Goal: Task Accomplishment & Management: Use online tool/utility

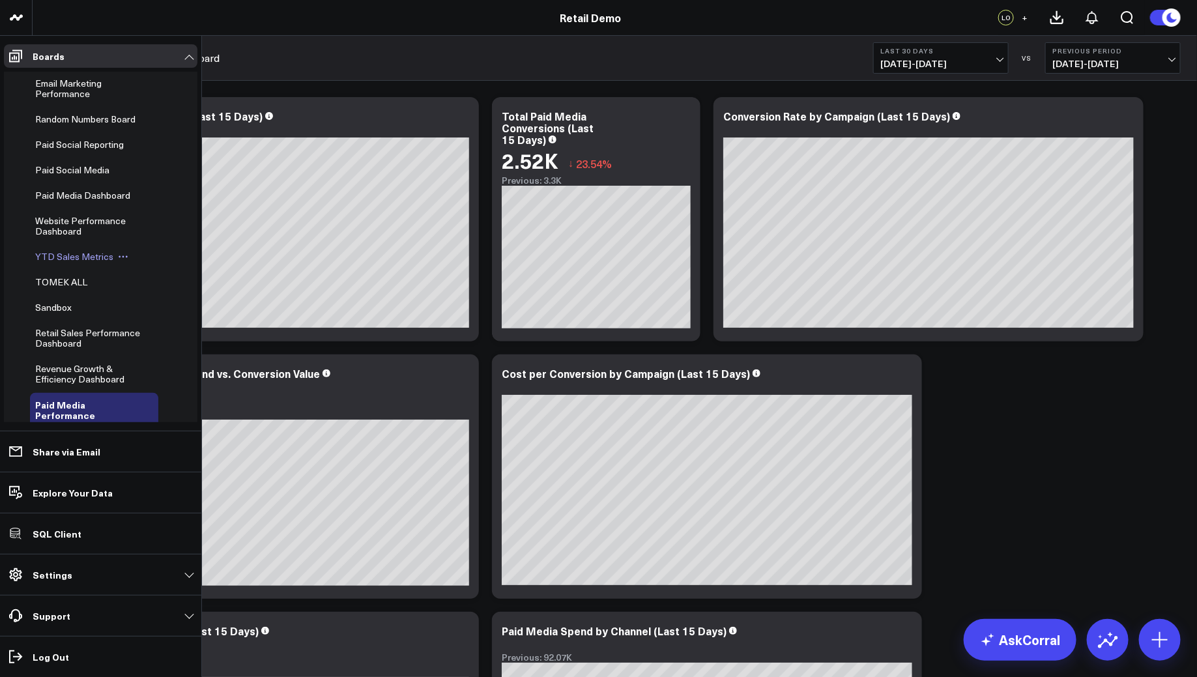
scroll to position [541, 0]
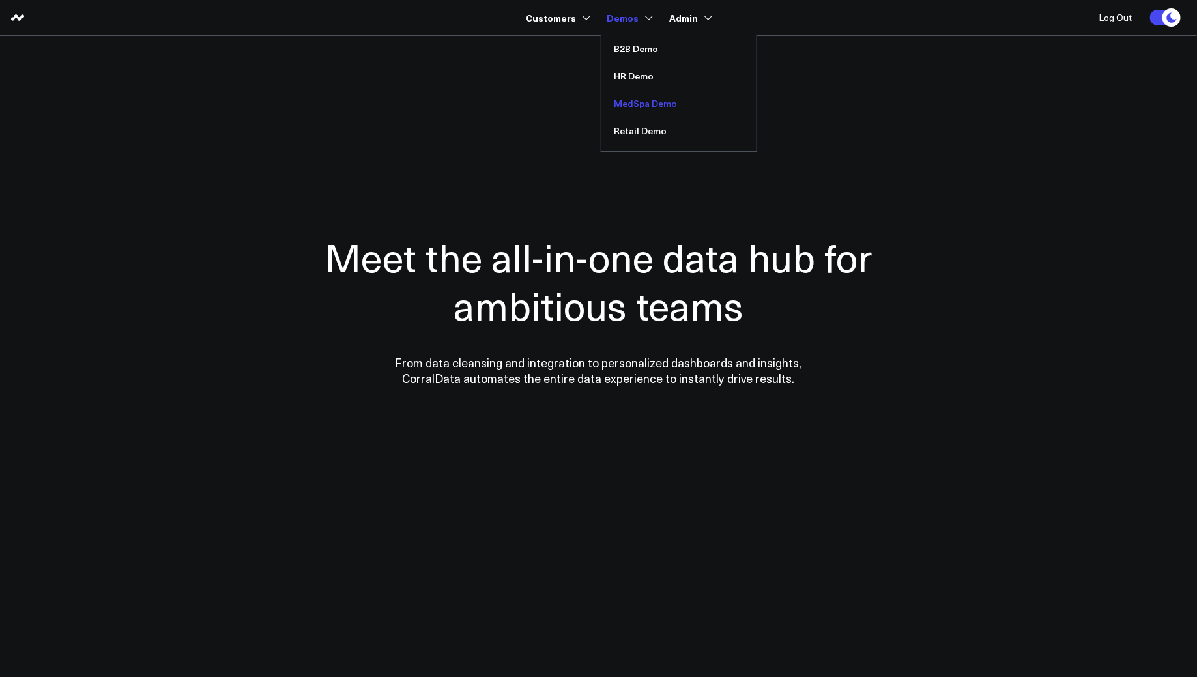
click at [636, 108] on link "MedSpa Demo" at bounding box center [678, 103] width 155 height 27
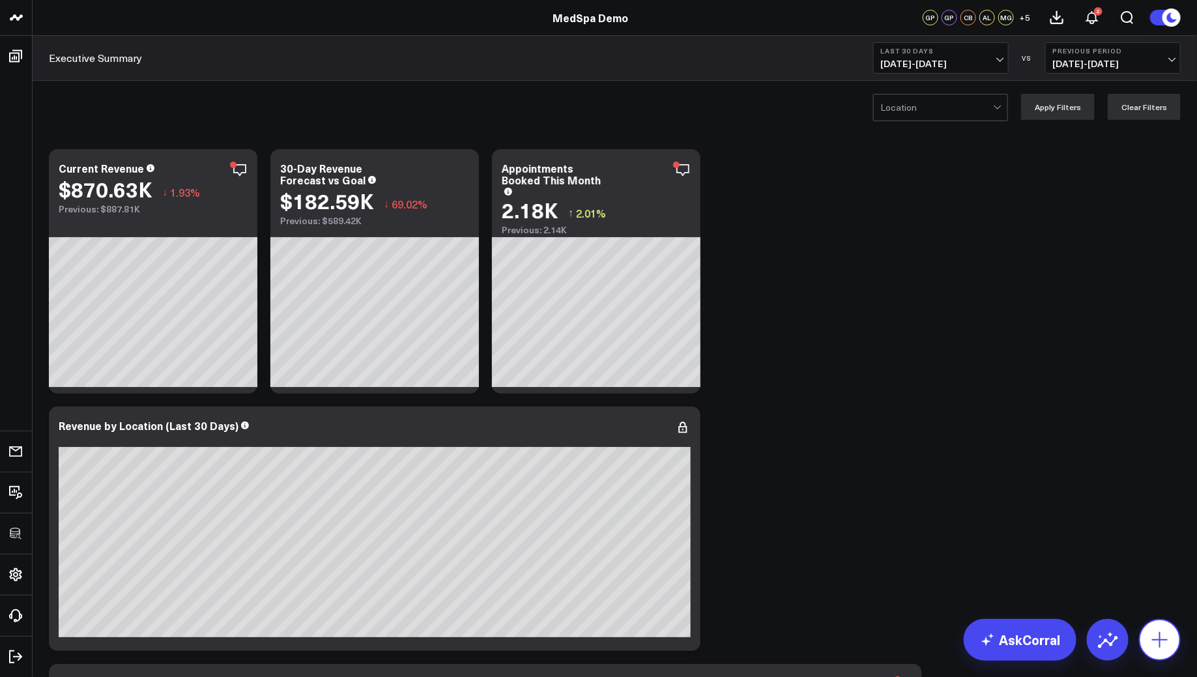
click at [1153, 626] on button at bounding box center [1160, 640] width 42 height 42
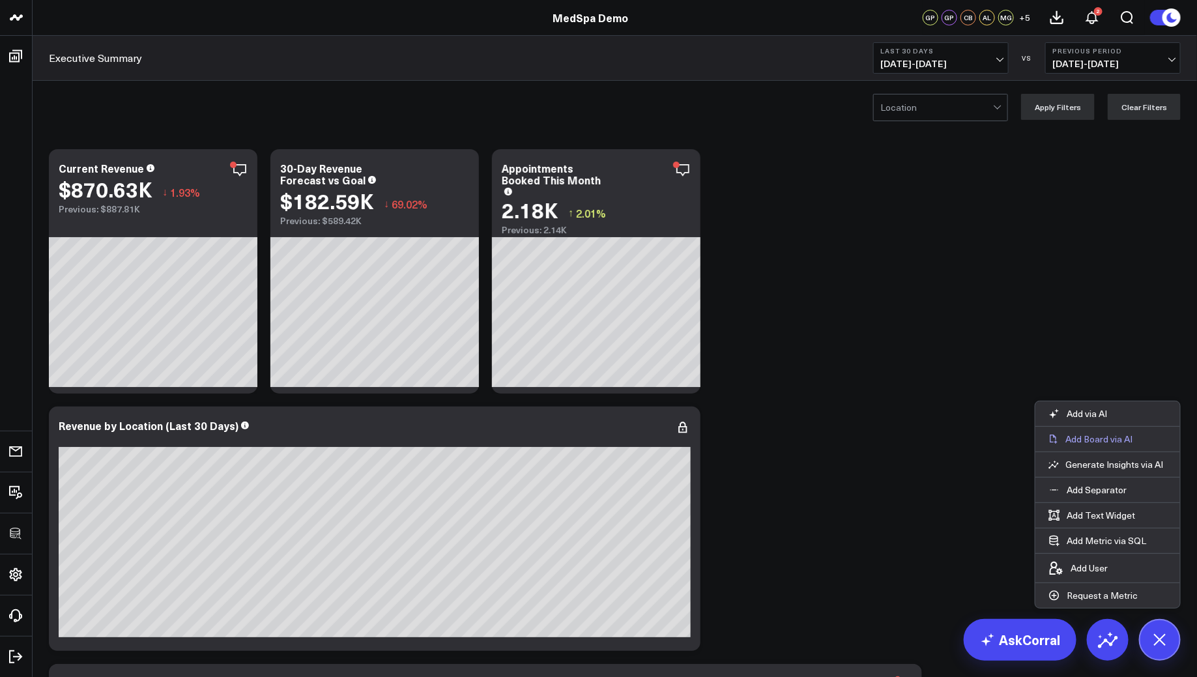
click at [1110, 437] on p "Add Board via AI" at bounding box center [1098, 439] width 67 height 12
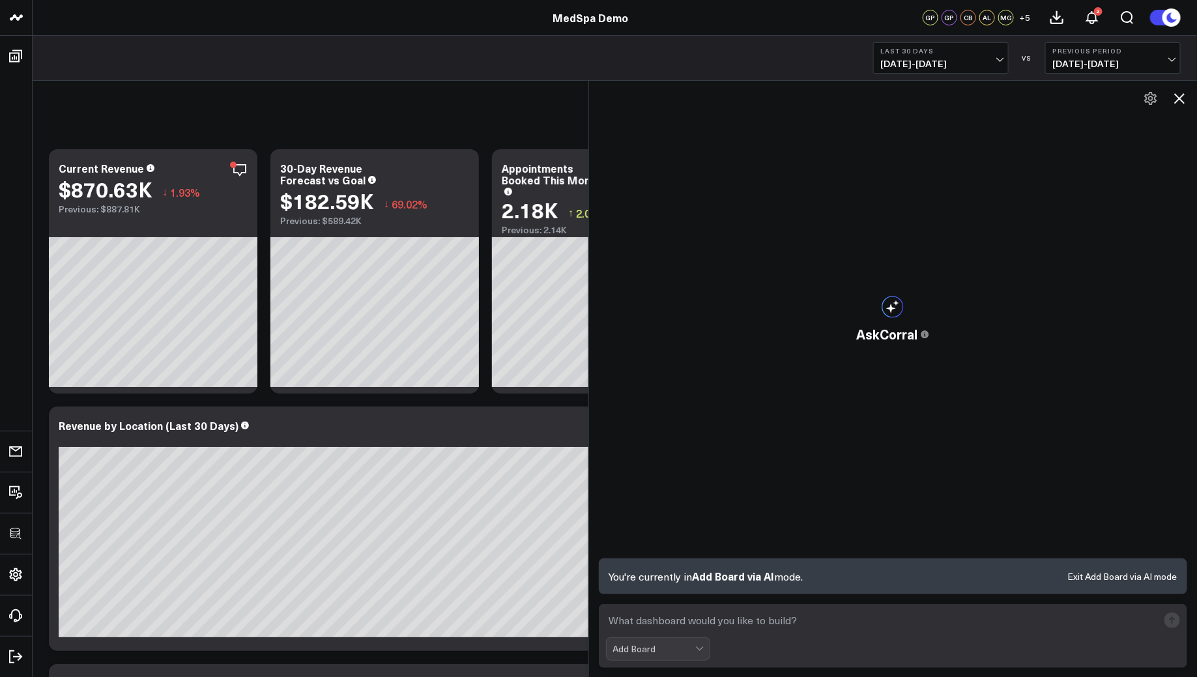
click at [689, 625] on textarea at bounding box center [882, 619] width 552 height 23
paste textarea "Vendor Services Agreement and a Non-Disclosure Agreement via DocuSign for your …"
type textarea "Vendor Services Agreement and a Non-Disclosure Agreement via DocuSign for your …"
click at [714, 620] on textarea "Vendor Services Agreement and a Non-Disclosure Agreement via DocuSign for your …" at bounding box center [882, 619] width 552 height 23
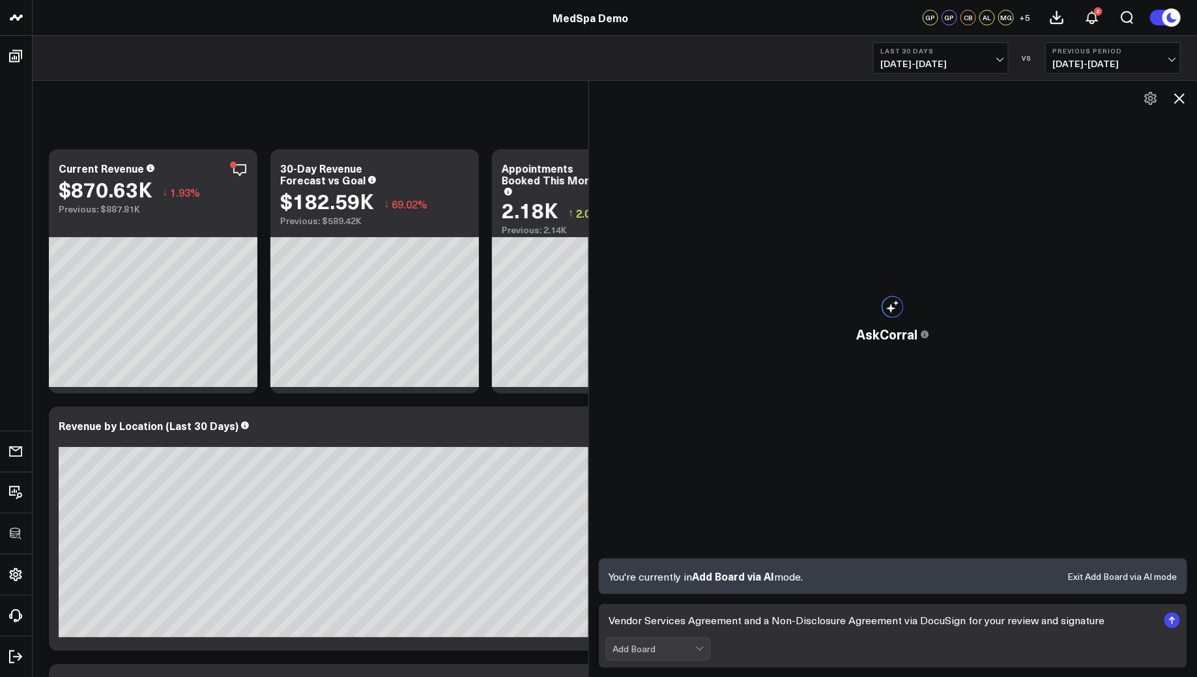
click at [714, 620] on textarea "Vendor Services Agreement and a Non-Disclosure Agreement via DocuSign for your …" at bounding box center [882, 619] width 552 height 23
type textarea "build a paid media performance dashboard"
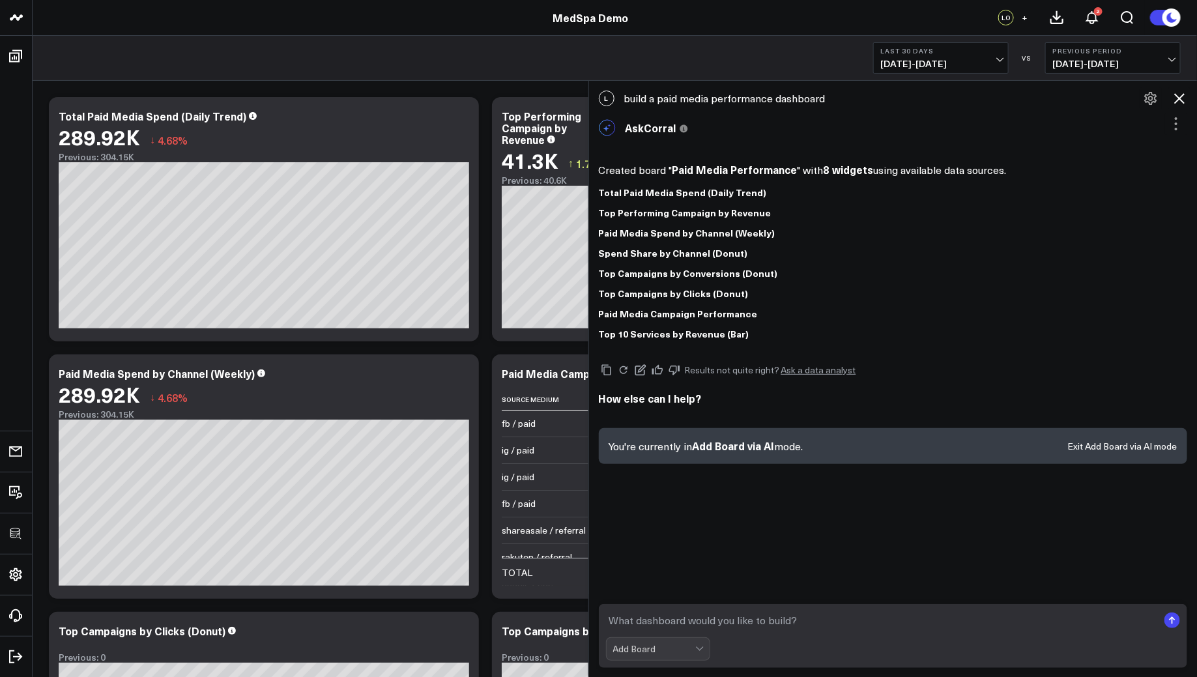
click at [1184, 101] on icon at bounding box center [1179, 99] width 16 height 16
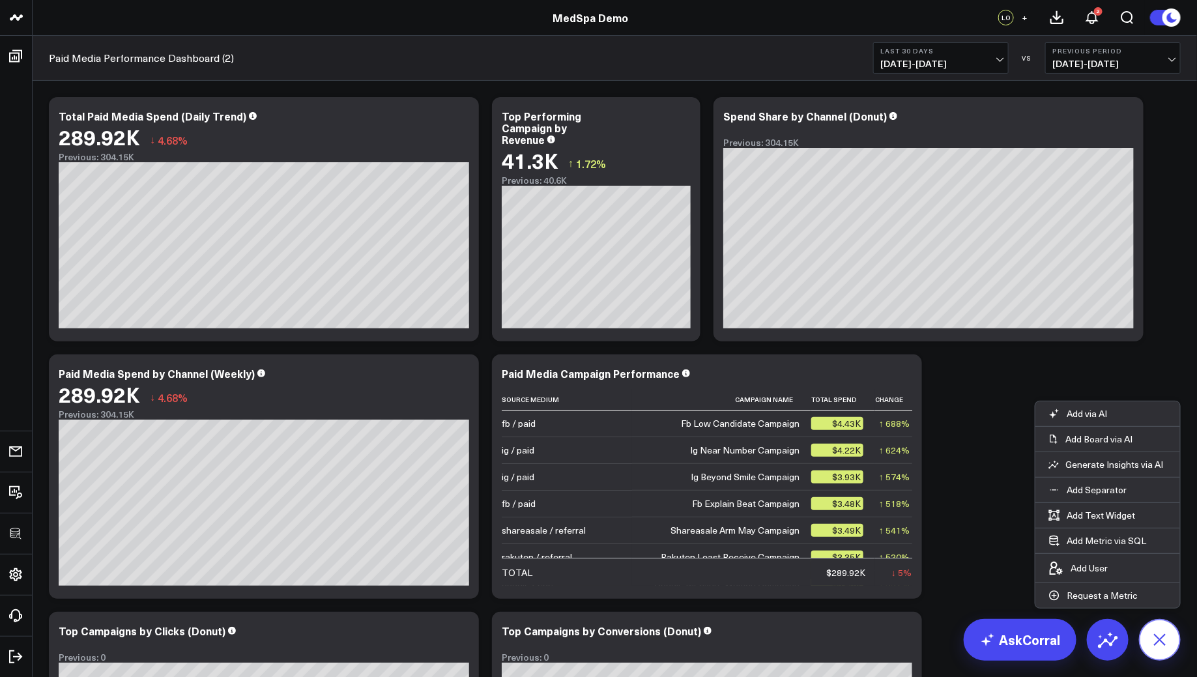
click at [1163, 631] on icon at bounding box center [1159, 639] width 29 height 29
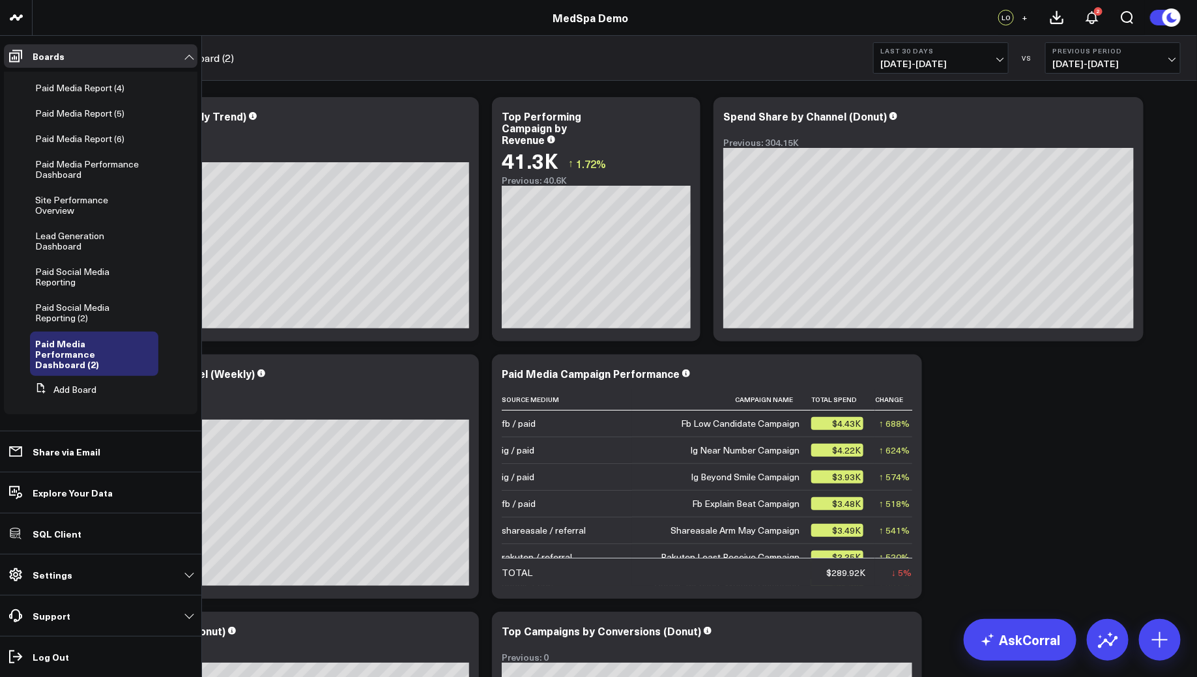
scroll to position [57, 0]
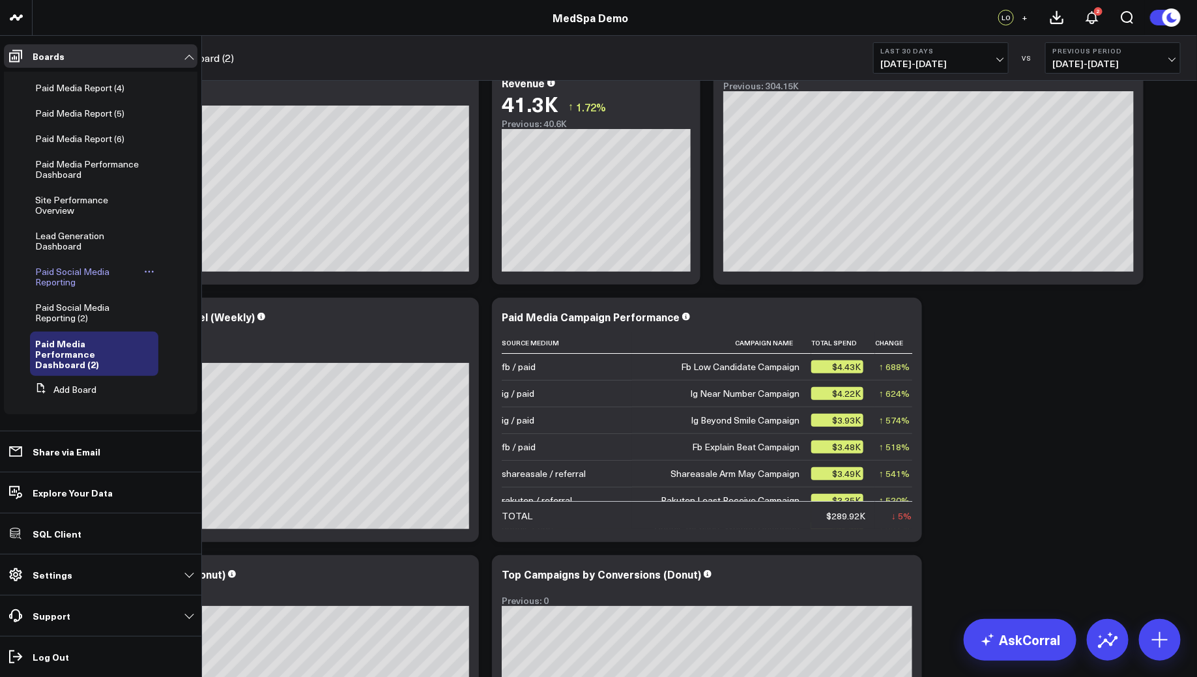
click at [112, 278] on link "Paid Social Media Reporting" at bounding box center [88, 276] width 106 height 21
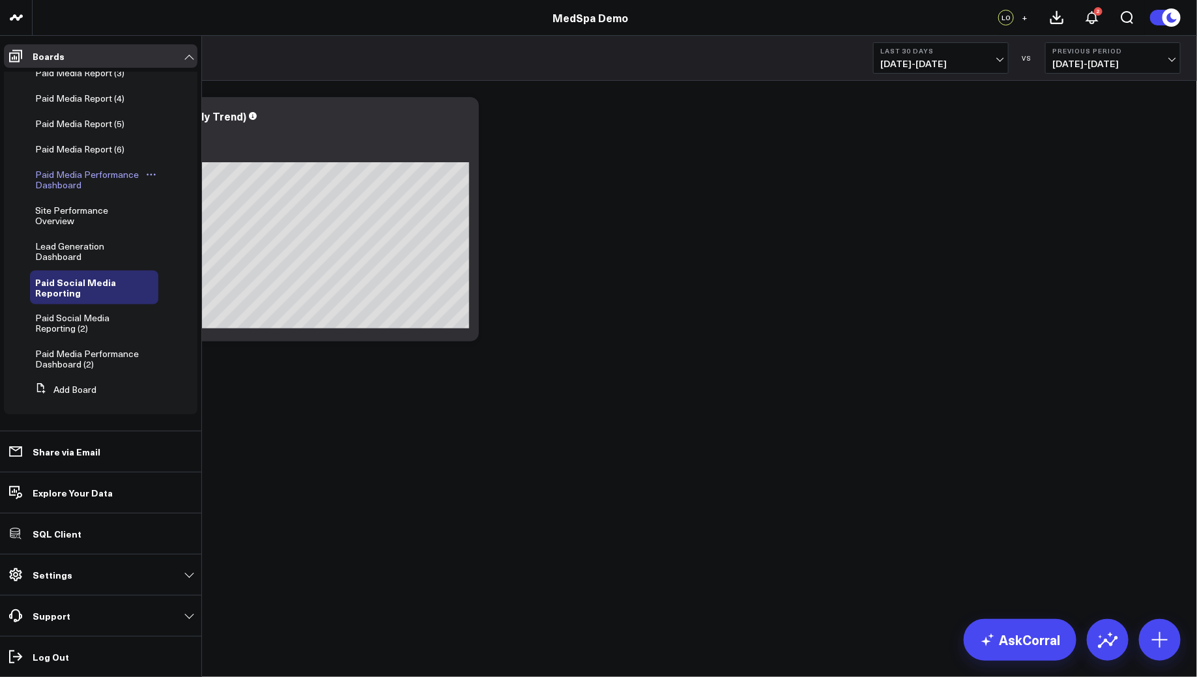
scroll to position [529, 0]
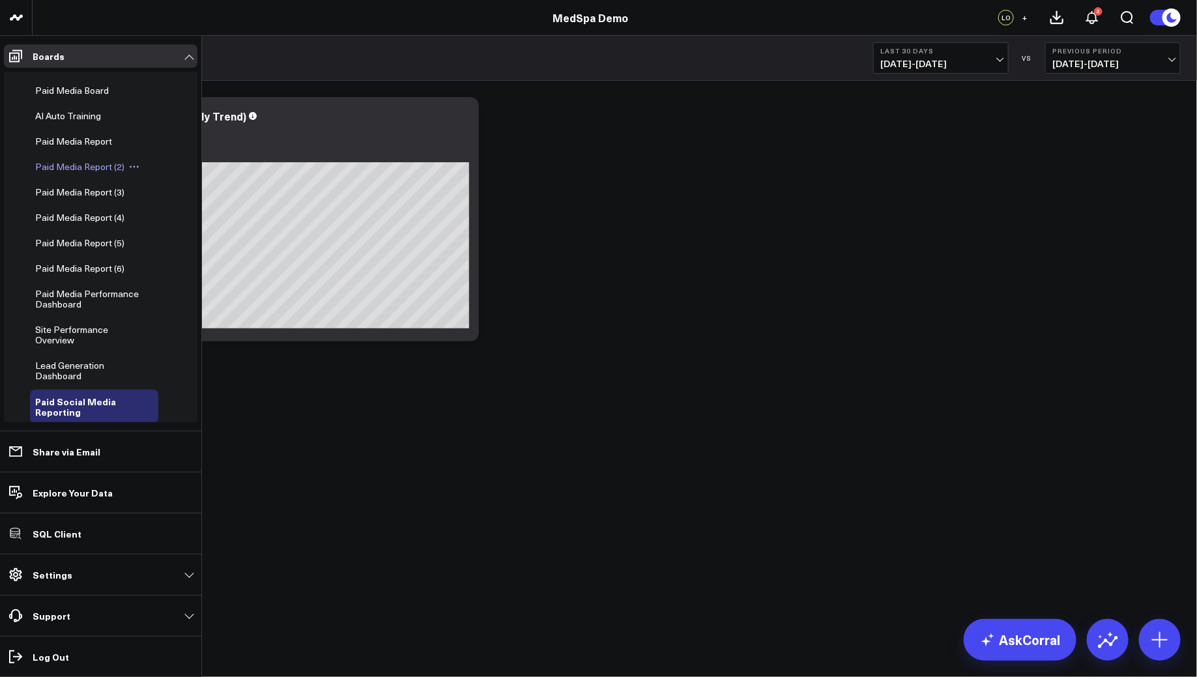
click at [95, 173] on span "Paid Media Report (2)" at bounding box center [79, 166] width 89 height 12
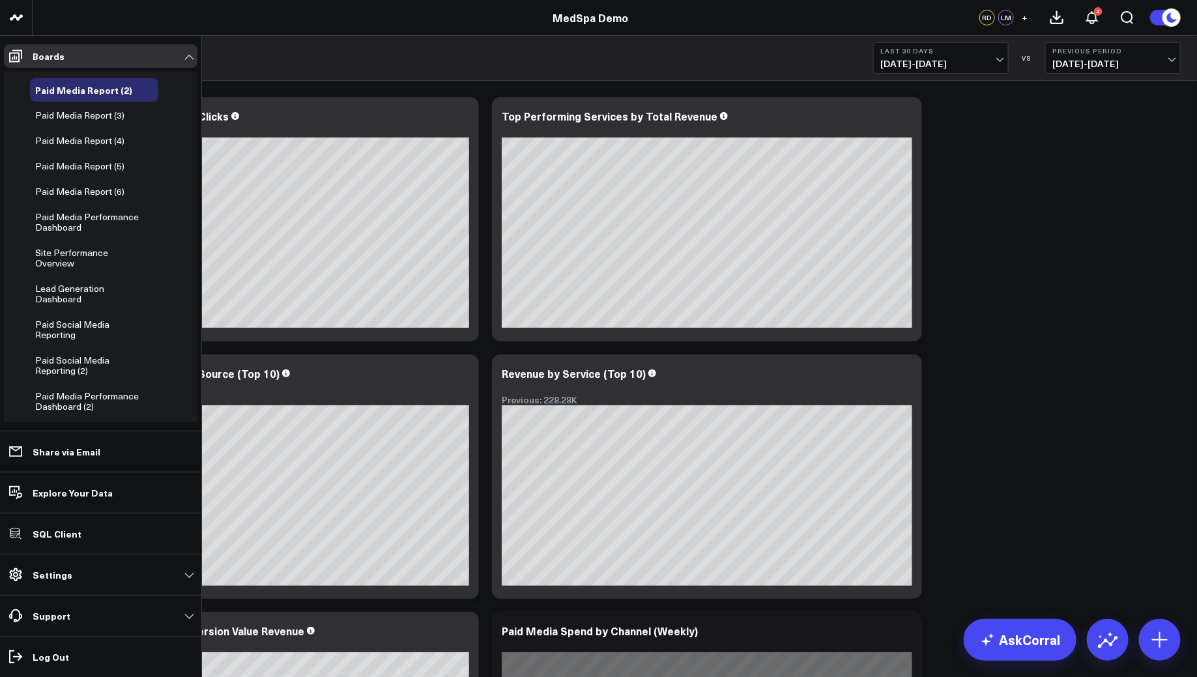
scroll to position [659, 0]
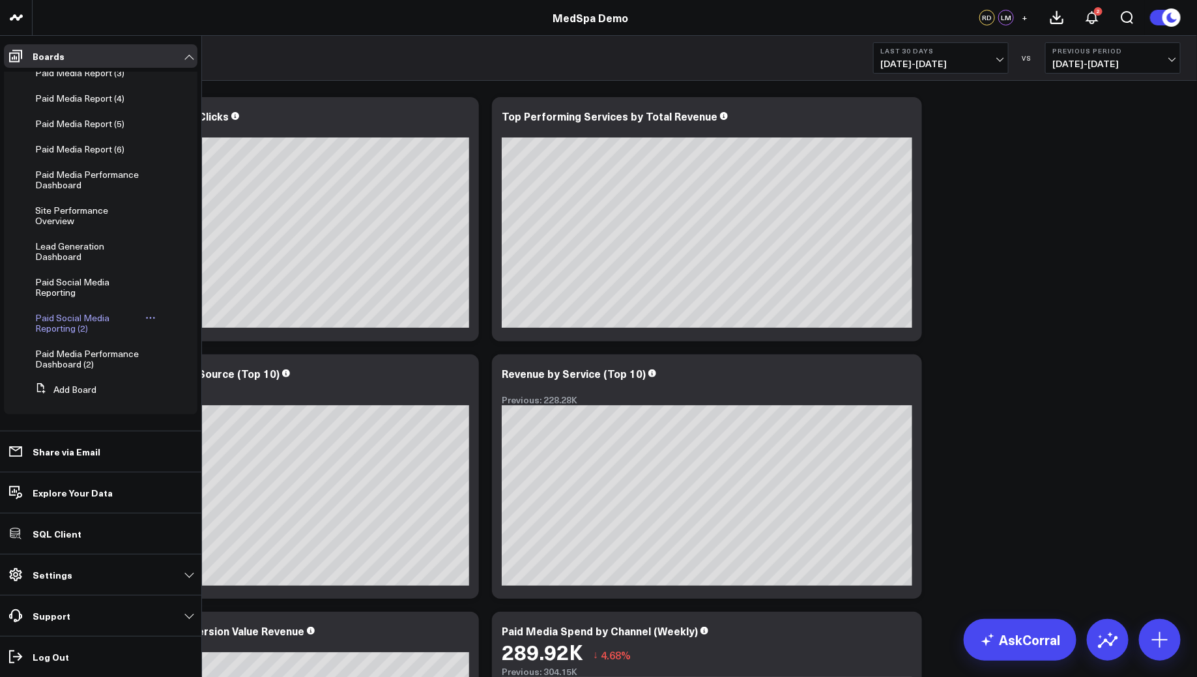
click at [87, 321] on span "Paid Social Media Reporting (2)" at bounding box center [72, 322] width 74 height 23
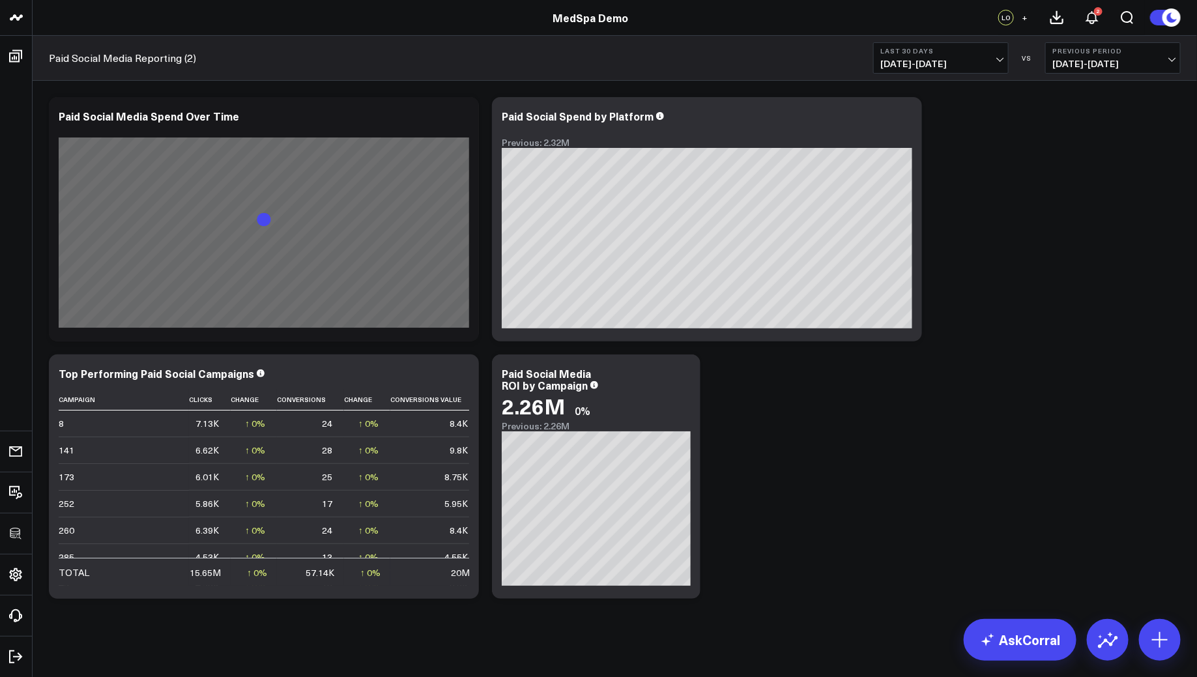
click at [11, 55] on icon at bounding box center [16, 56] width 16 height 16
click at [18, 55] on link "Boards" at bounding box center [16, 55] width 24 height 23
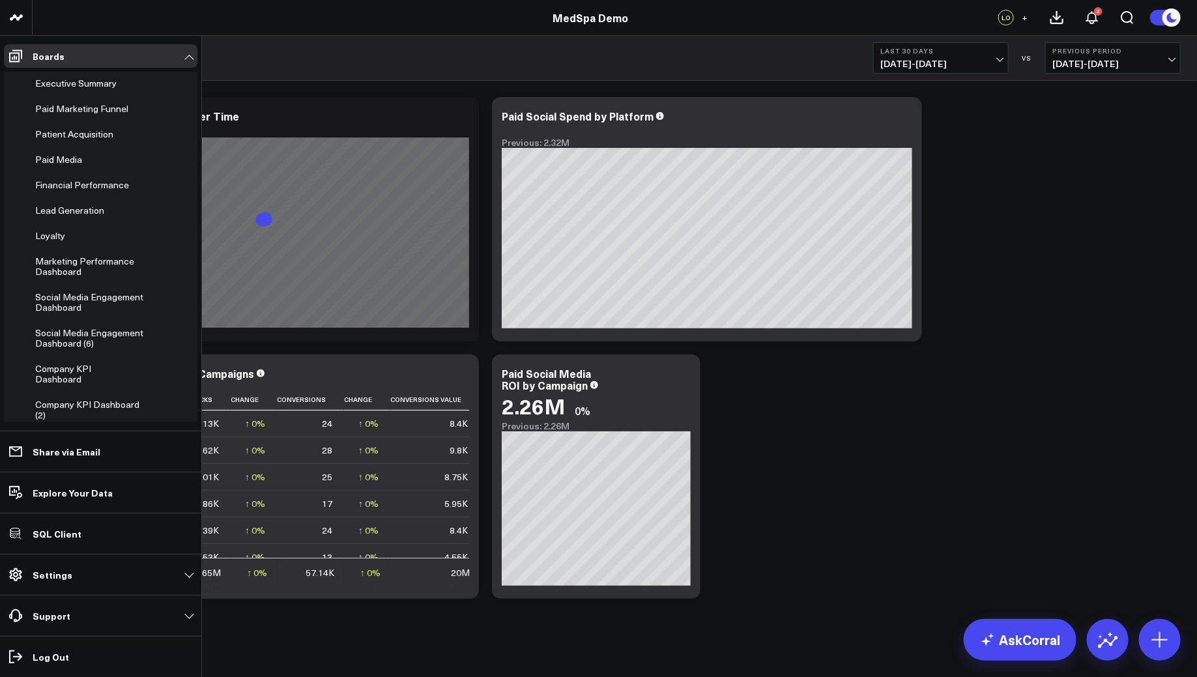
click at [5, 197] on ul "Executive Summary Paid Marketing Funnel Patient Acquisition Paid Media Financia…" at bounding box center [100, 567] width 193 height 991
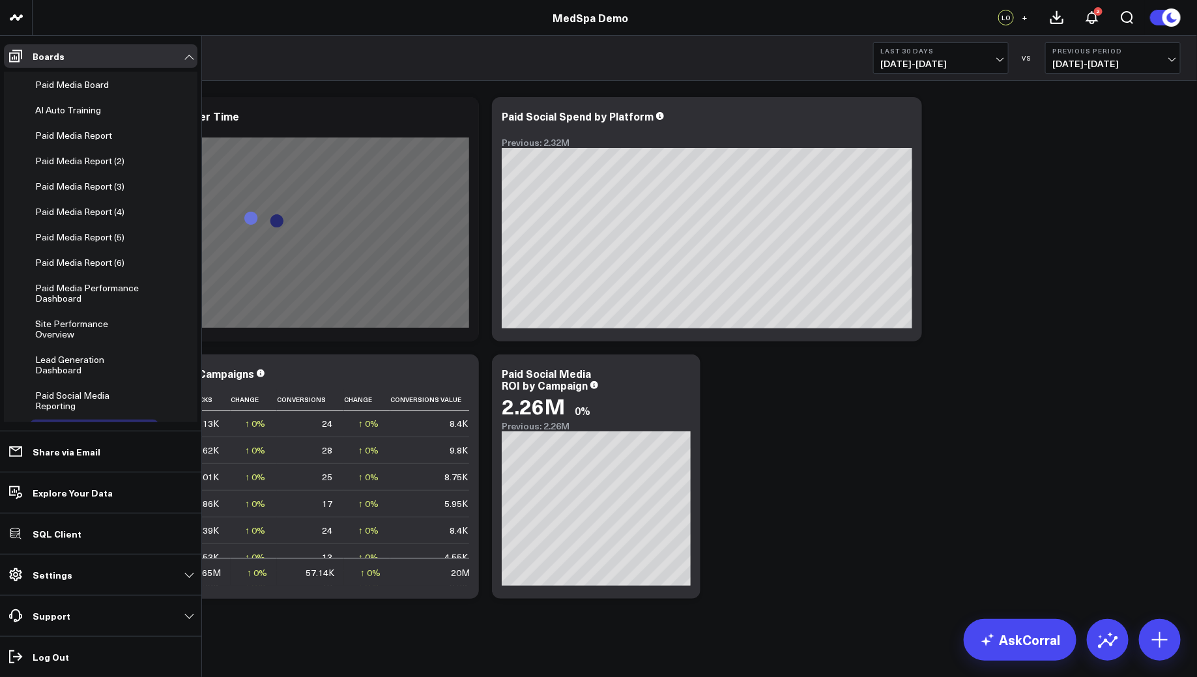
scroll to position [659, 0]
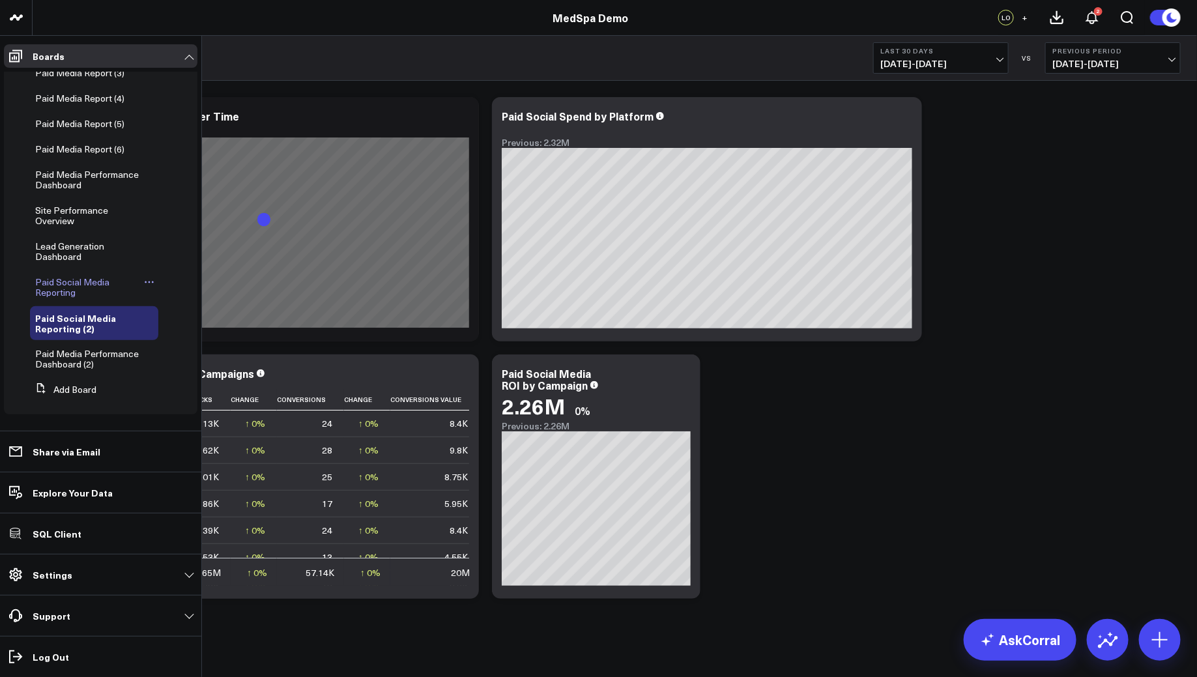
click at [61, 280] on span "Paid Social Media Reporting" at bounding box center [72, 287] width 74 height 23
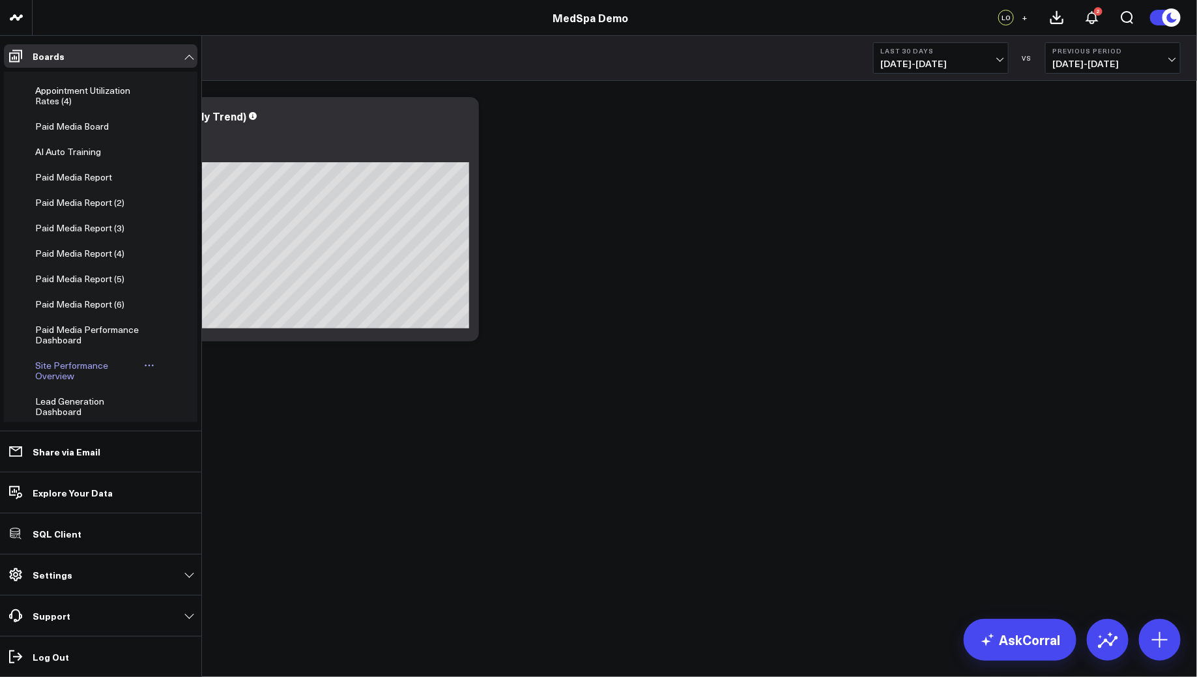
scroll to position [492, 0]
click at [69, 311] on span "Paid Media Report (6)" at bounding box center [79, 304] width 89 height 12
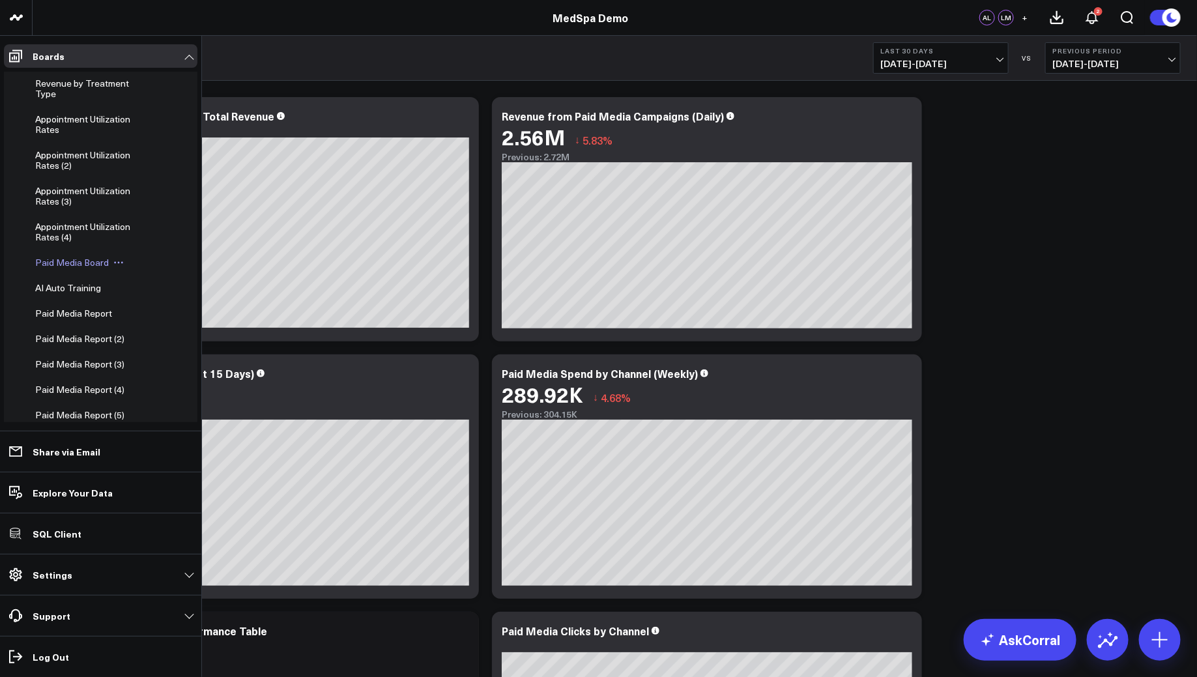
scroll to position [659, 0]
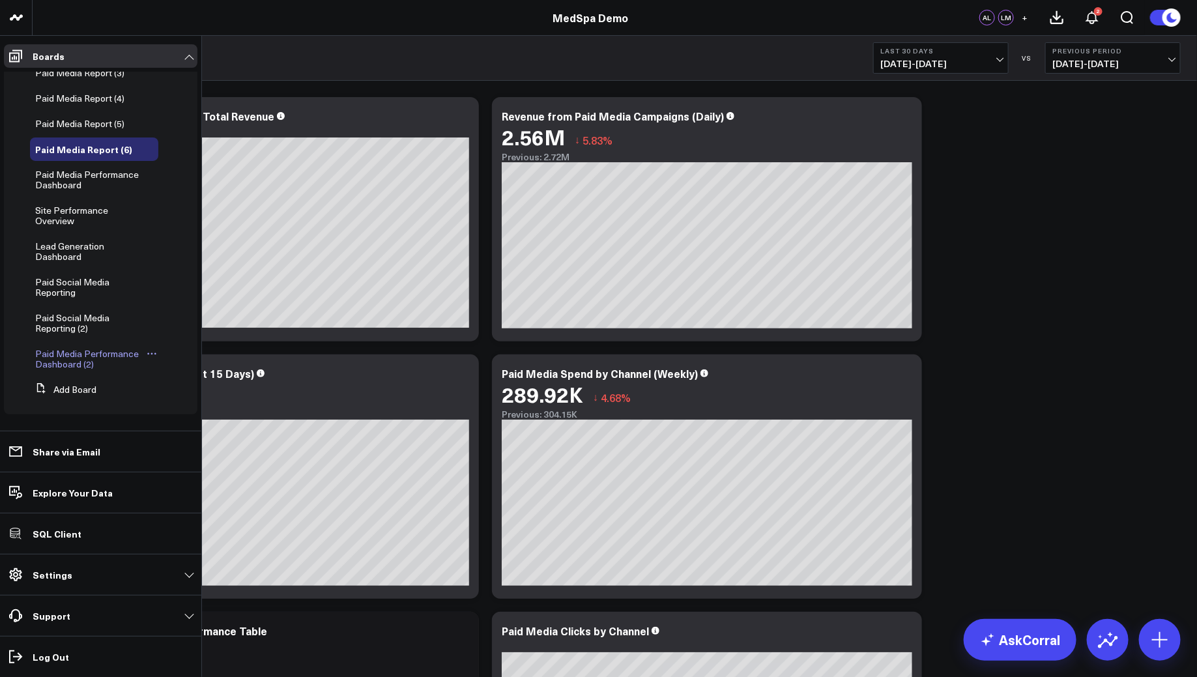
click at [72, 352] on span "Paid Media Performance Dashboard (2)" at bounding box center [87, 358] width 104 height 23
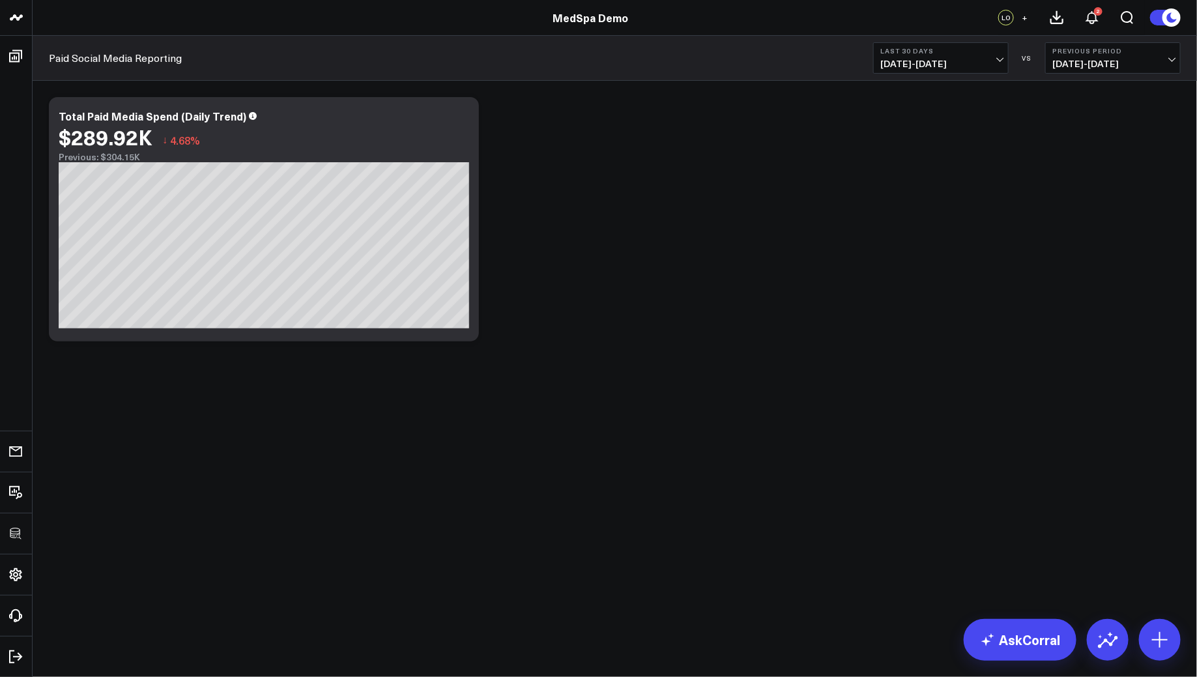
click at [558, 116] on div "Modify via AI Copy link to widget Ask support Remove Create linked copy Executi…" at bounding box center [614, 219] width 1145 height 257
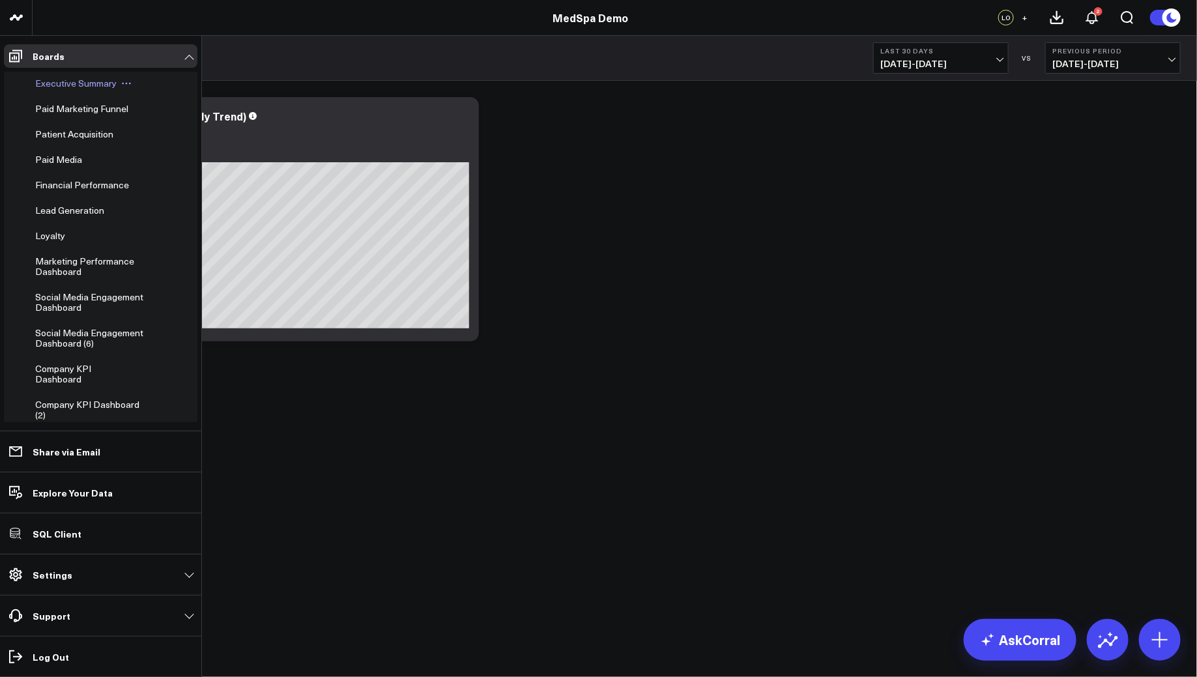
click at [59, 86] on span "Executive Summary" at bounding box center [75, 83] width 81 height 12
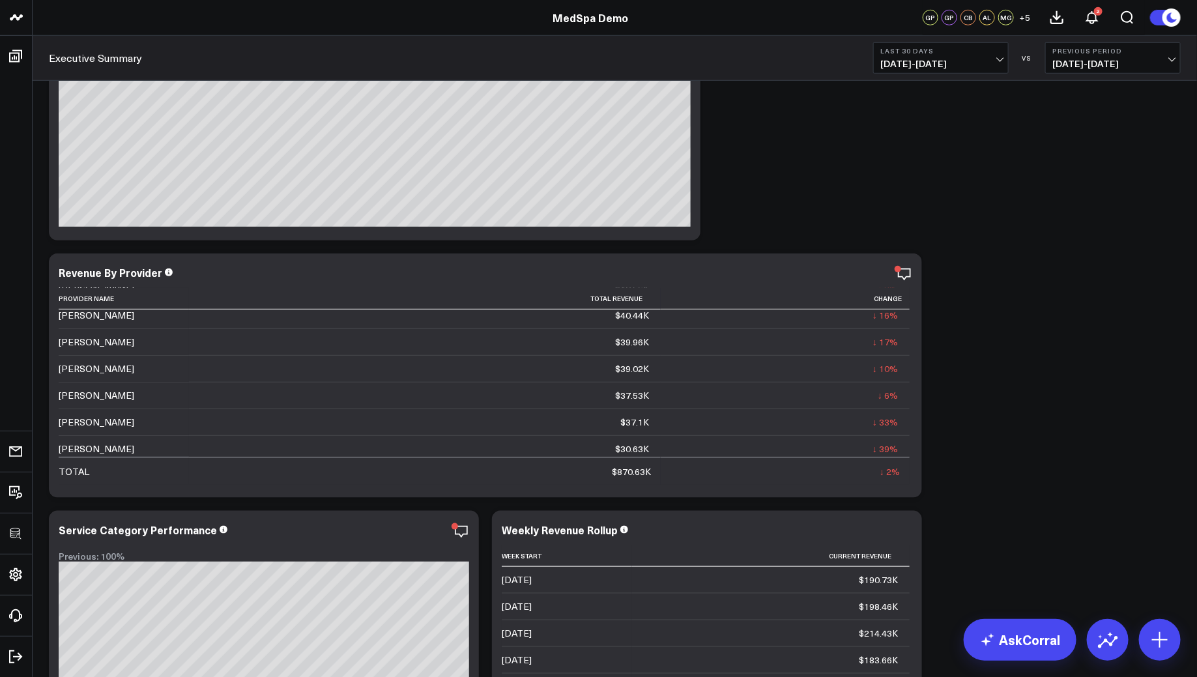
scroll to position [54, 0]
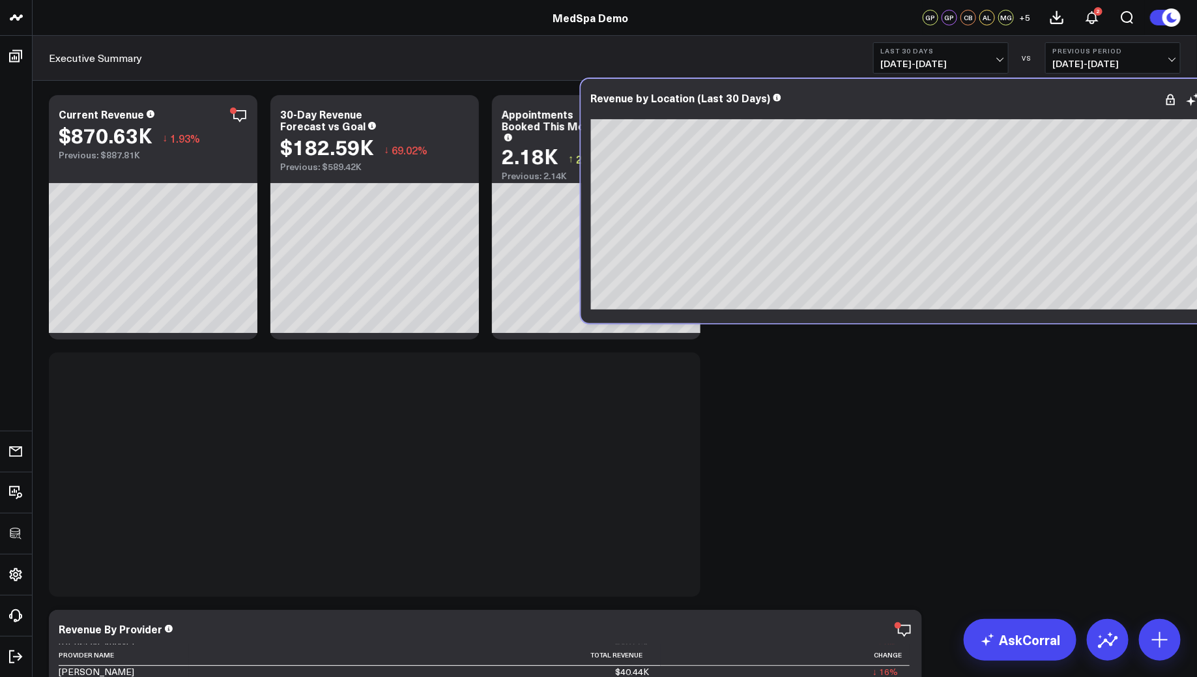
drag, startPoint x: 335, startPoint y: 387, endPoint x: 868, endPoint y: 113, distance: 598.4
click at [868, 113] on div at bounding box center [907, 111] width 632 height 9
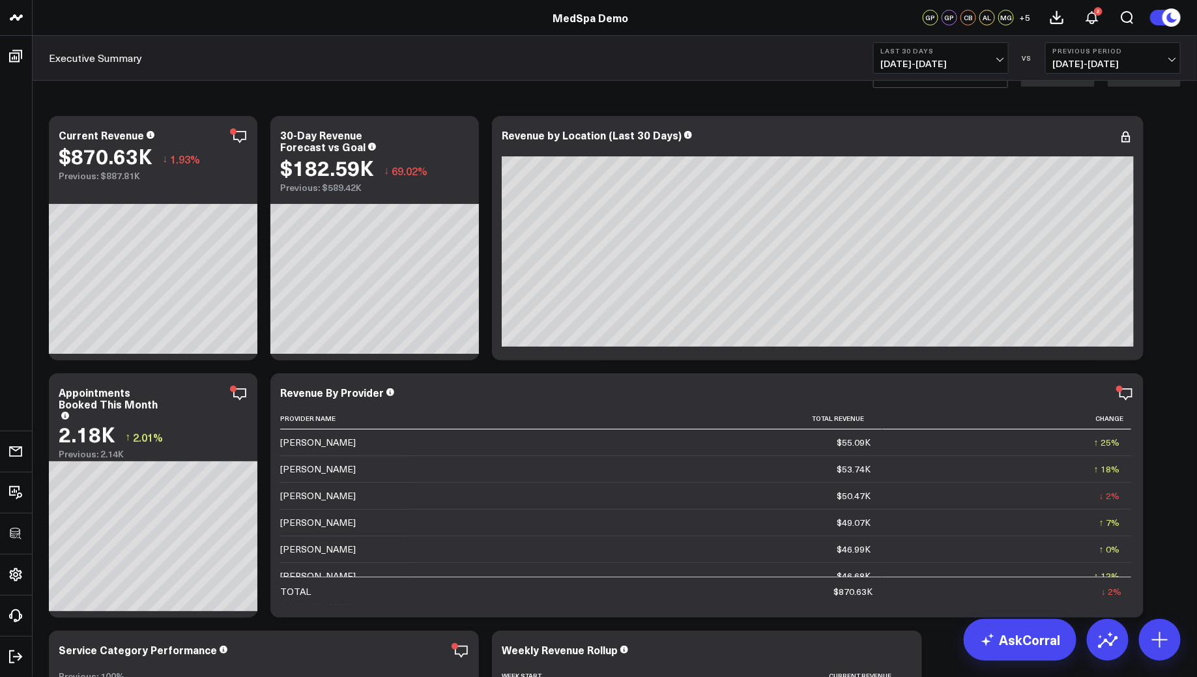
scroll to position [34, 0]
click at [1162, 637] on icon at bounding box center [1159, 639] width 21 height 21
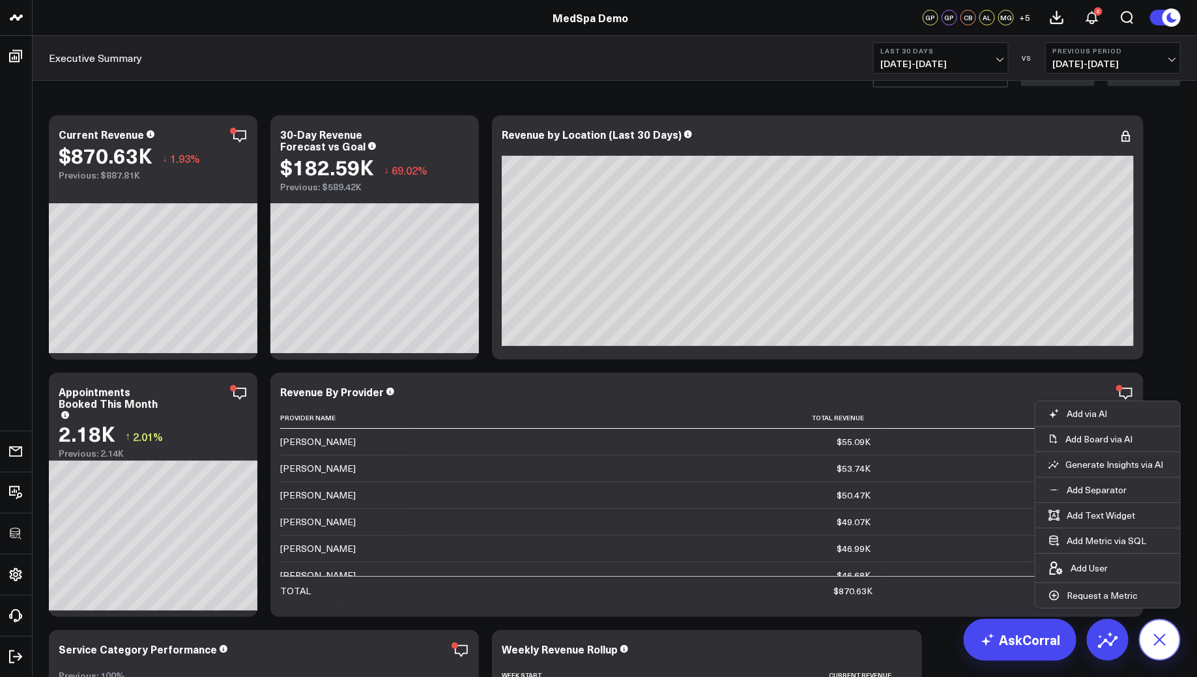
click at [1109, 445] on p "Add Board via AI" at bounding box center [1098, 439] width 67 height 12
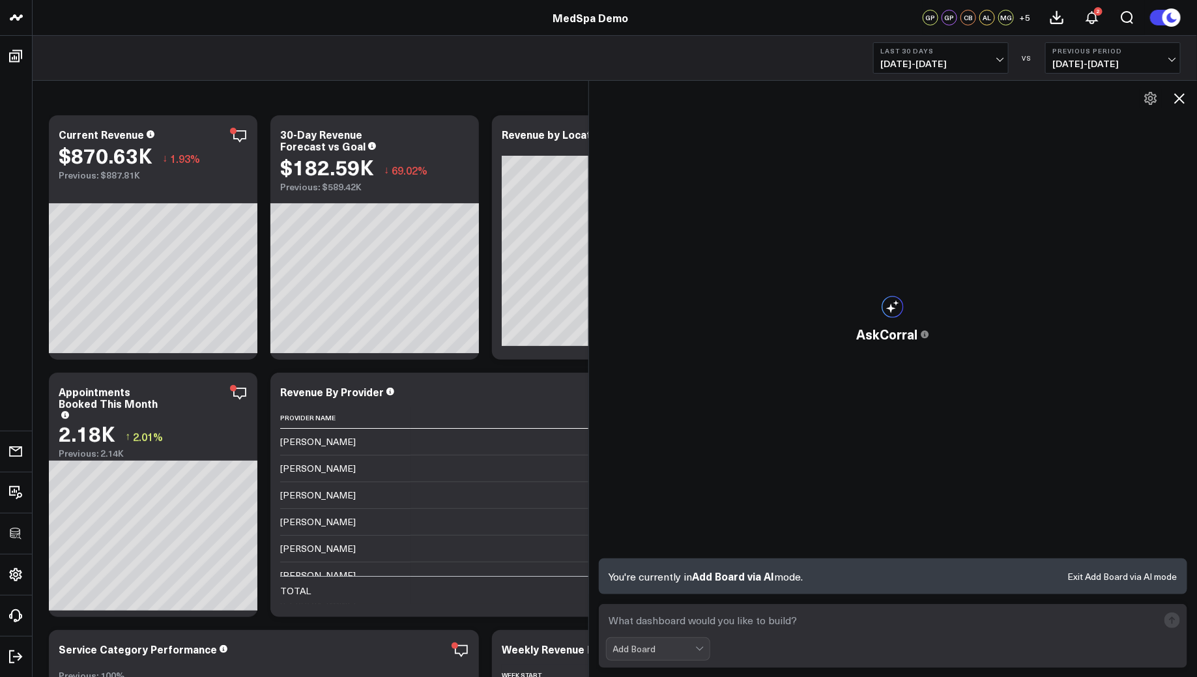
click at [638, 622] on textarea at bounding box center [882, 619] width 552 height 23
paste textarea "Vendor Services Agreement and a Non-Disclosure Agreement via DocuSign for your …"
click at [638, 622] on textarea "Vendor Services Agreement and a Non-Disclosure Agreement via DocuSign for your …" at bounding box center [882, 619] width 552 height 23
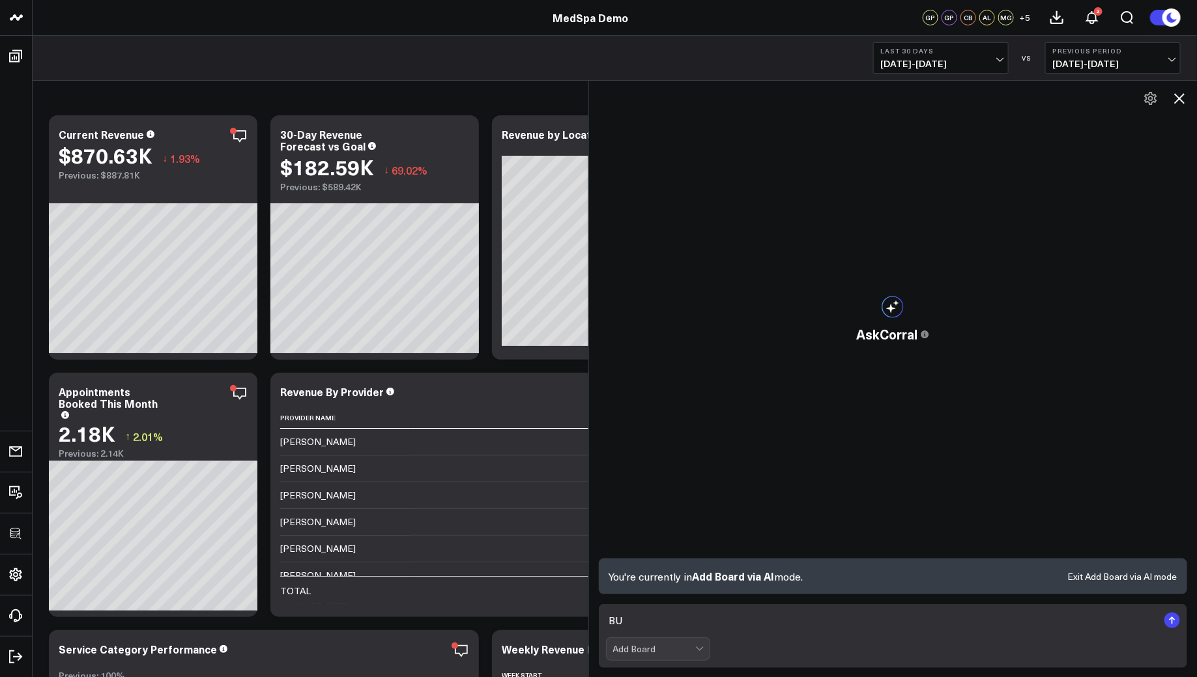
type textarea "B"
type textarea "build a paid media performance dashboard"
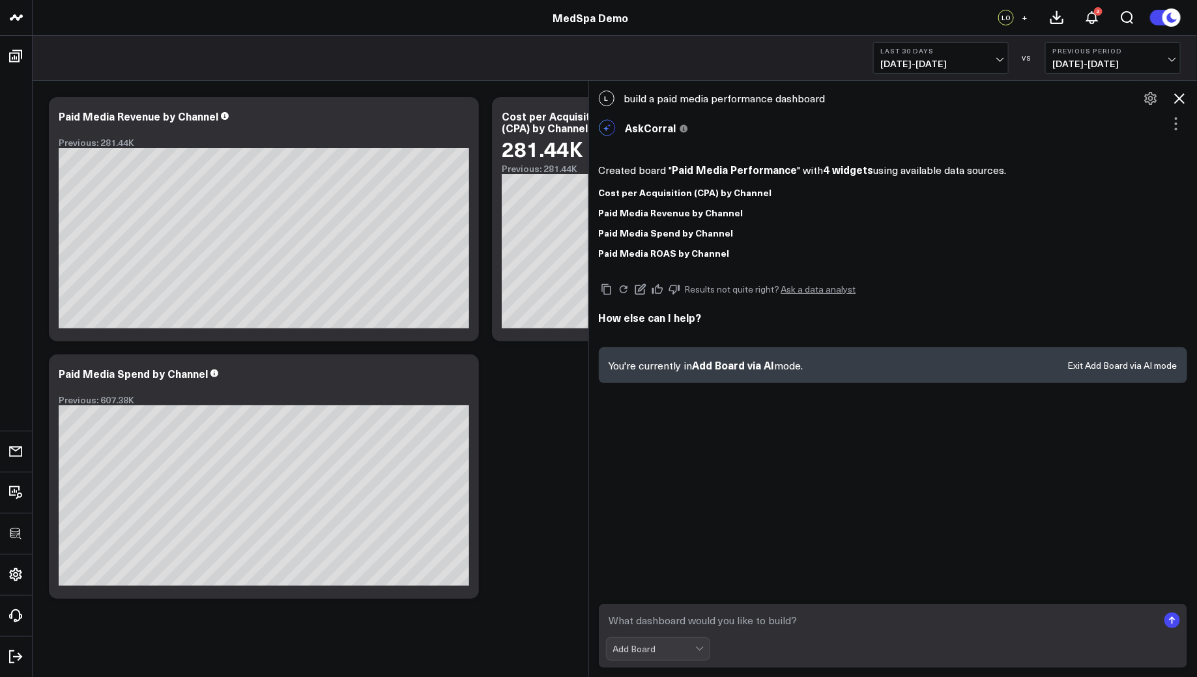
click at [1182, 95] on icon at bounding box center [1179, 98] width 10 height 10
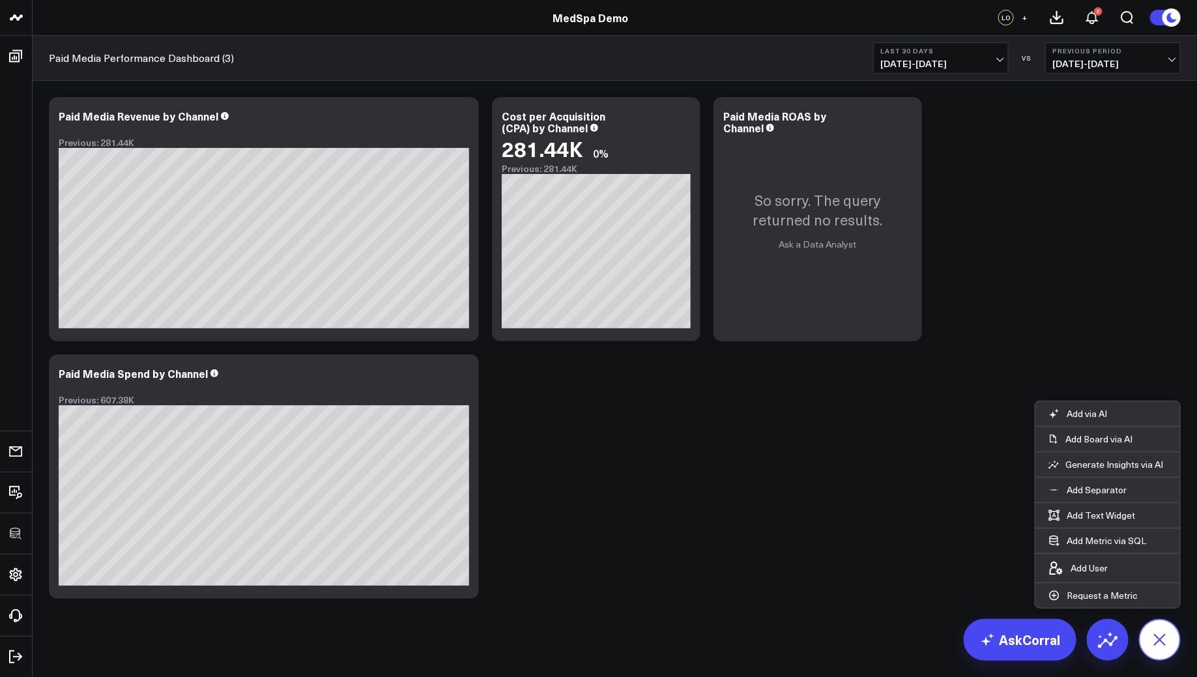
click at [1160, 638] on icon at bounding box center [1159, 640] width 22 height 22
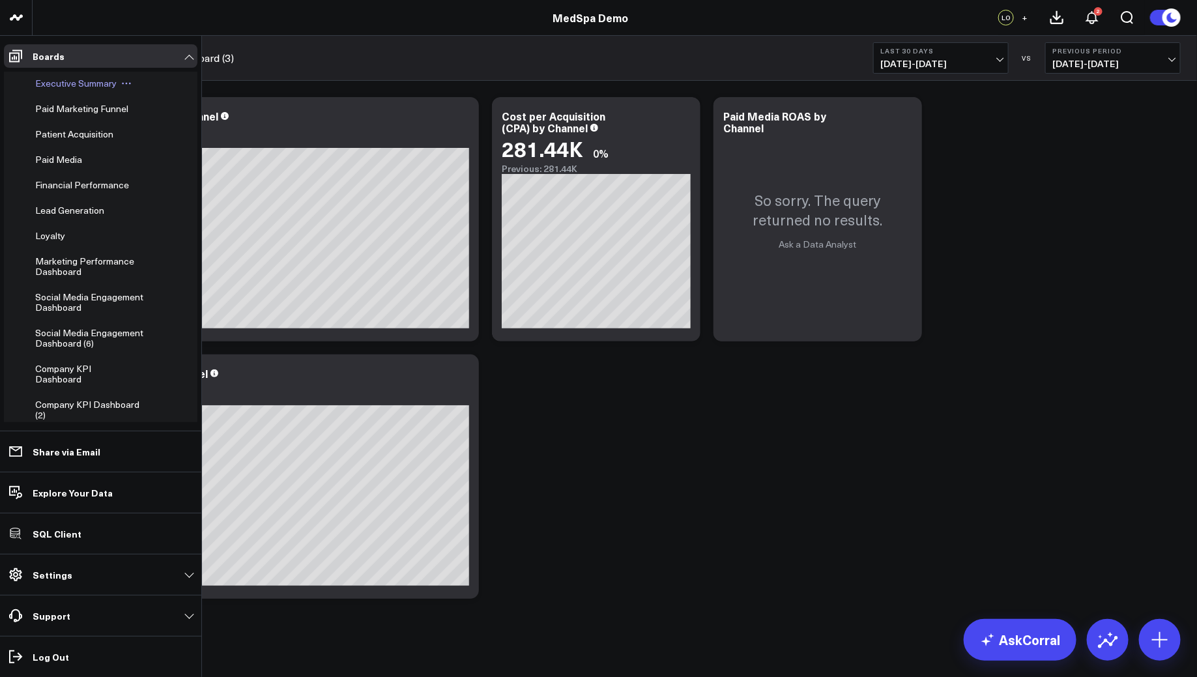
click at [44, 83] on span "Executive Summary" at bounding box center [75, 83] width 81 height 12
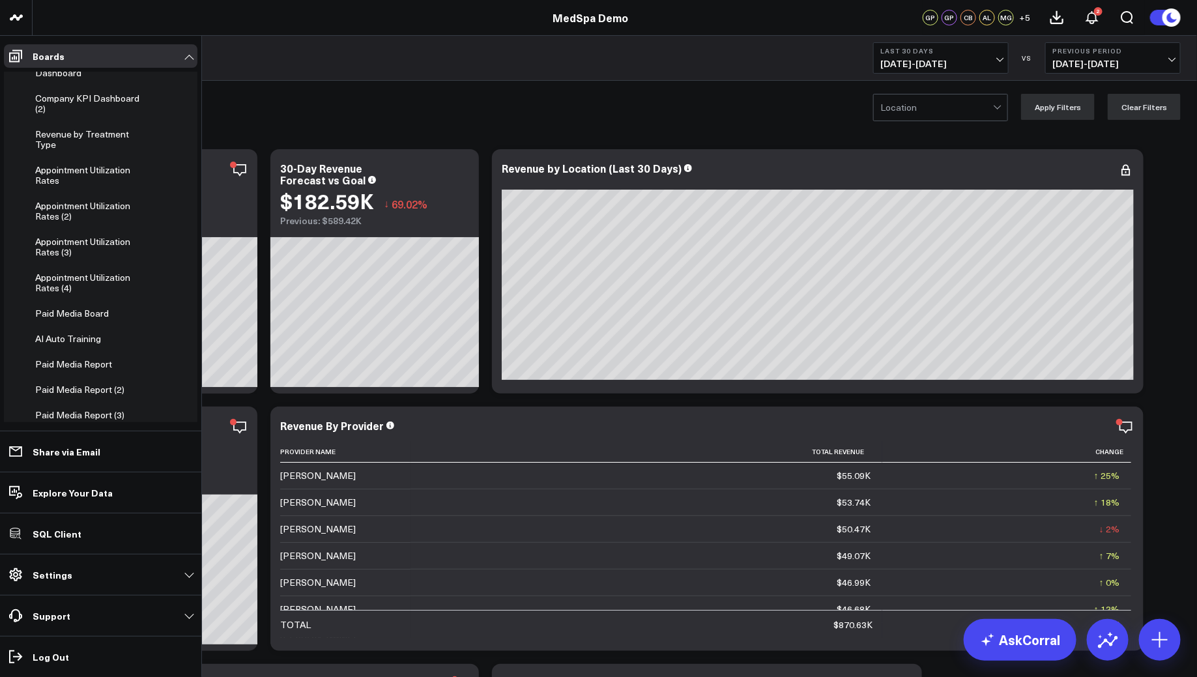
scroll to position [694, 0]
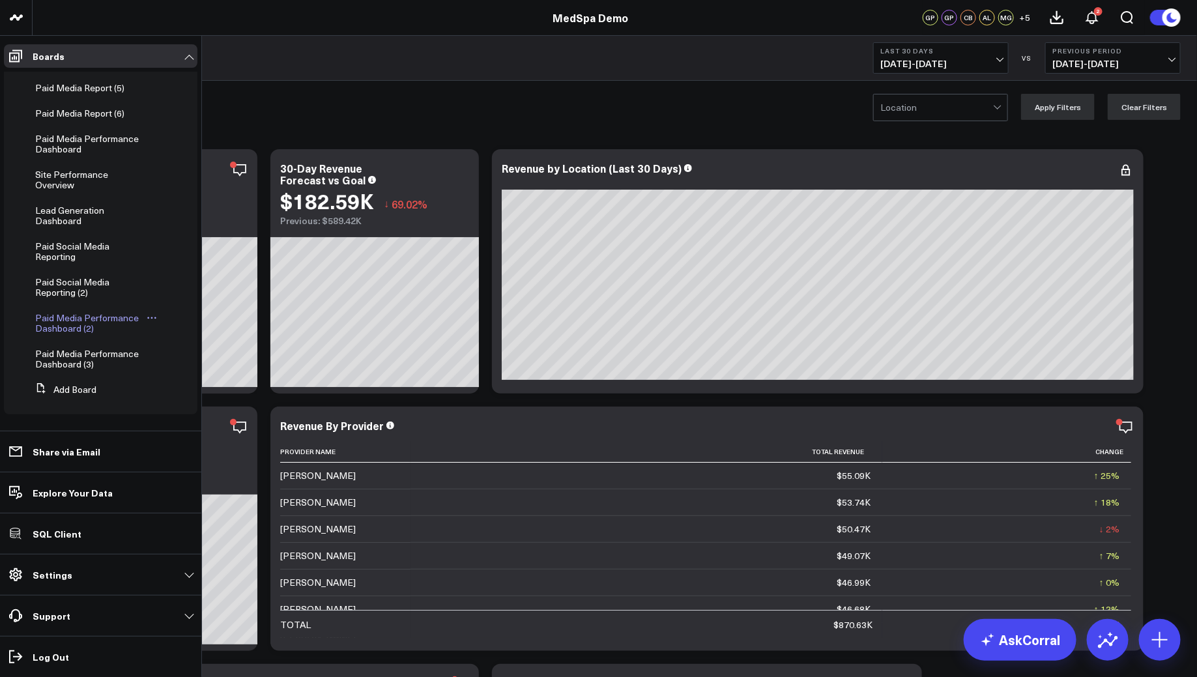
click at [149, 319] on icon at bounding box center [152, 318] width 10 height 10
click at [182, 406] on button "Delete Board" at bounding box center [209, 411] width 106 height 25
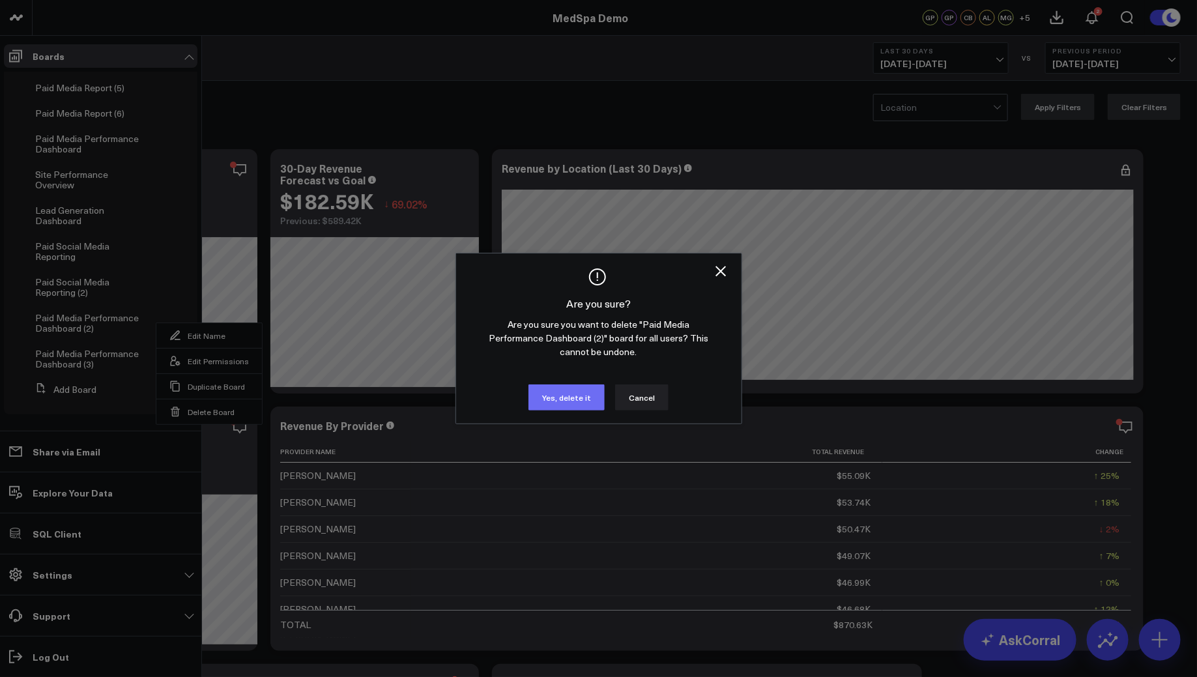
click at [549, 403] on button "Yes, delete it" at bounding box center [566, 397] width 76 height 26
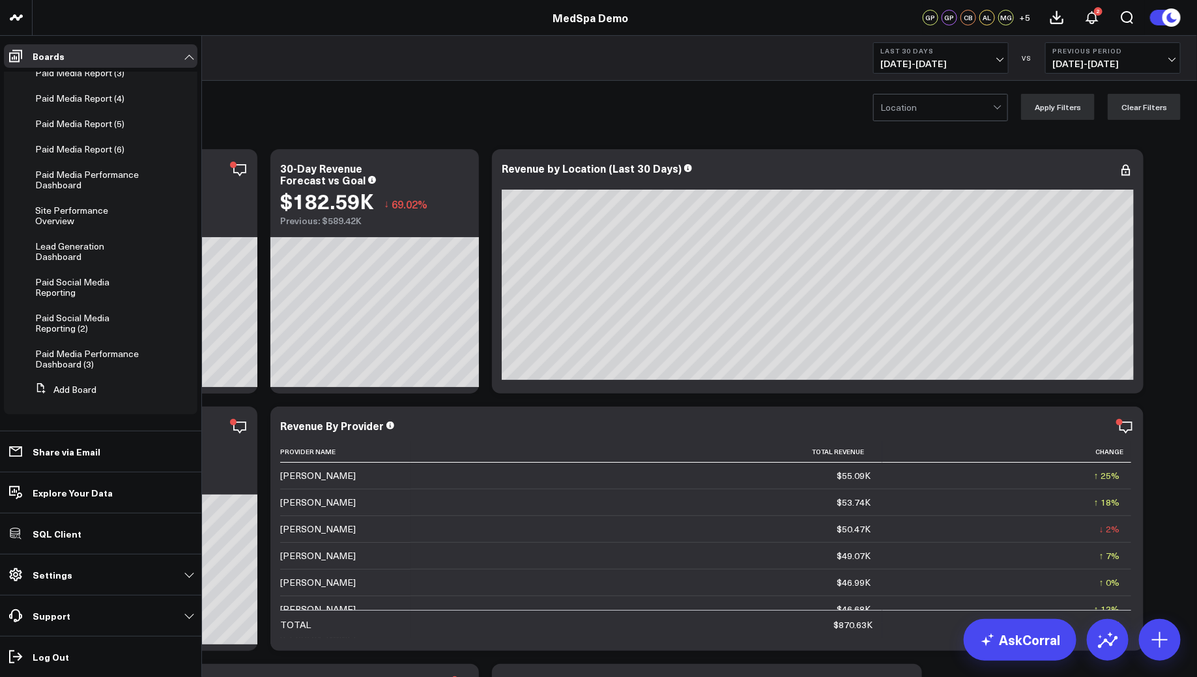
scroll to position [659, 0]
click at [91, 286] on span "Paid Social Media Reporting" at bounding box center [72, 287] width 74 height 23
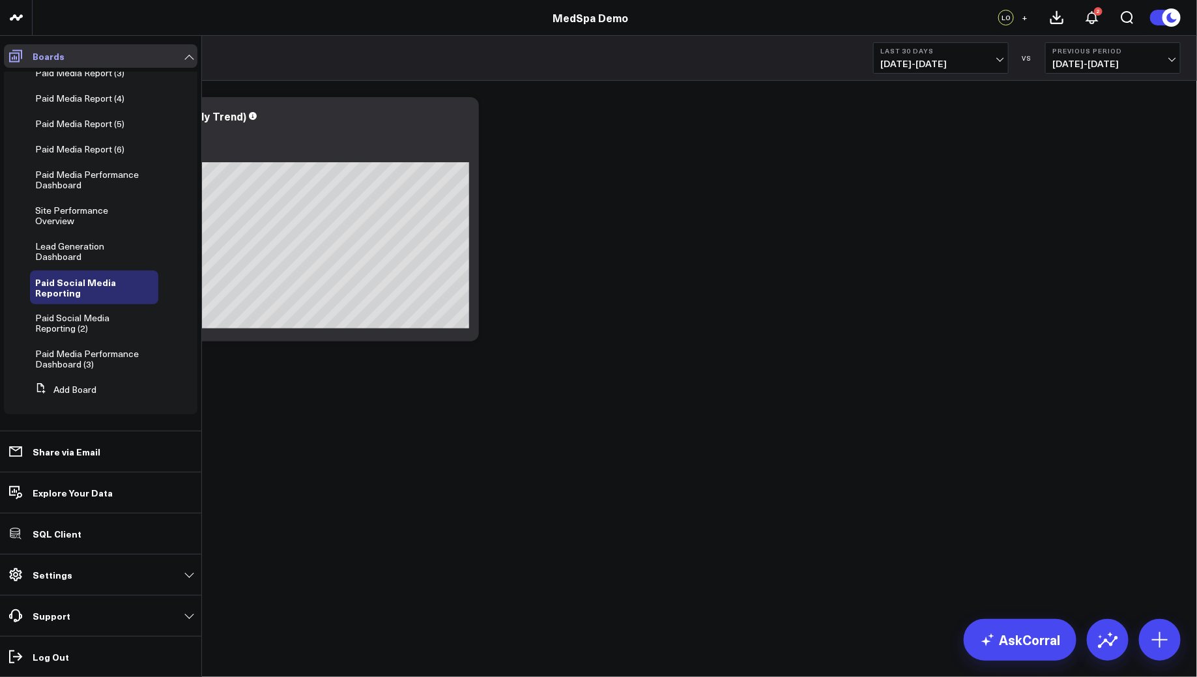
scroll to position [471, 0]
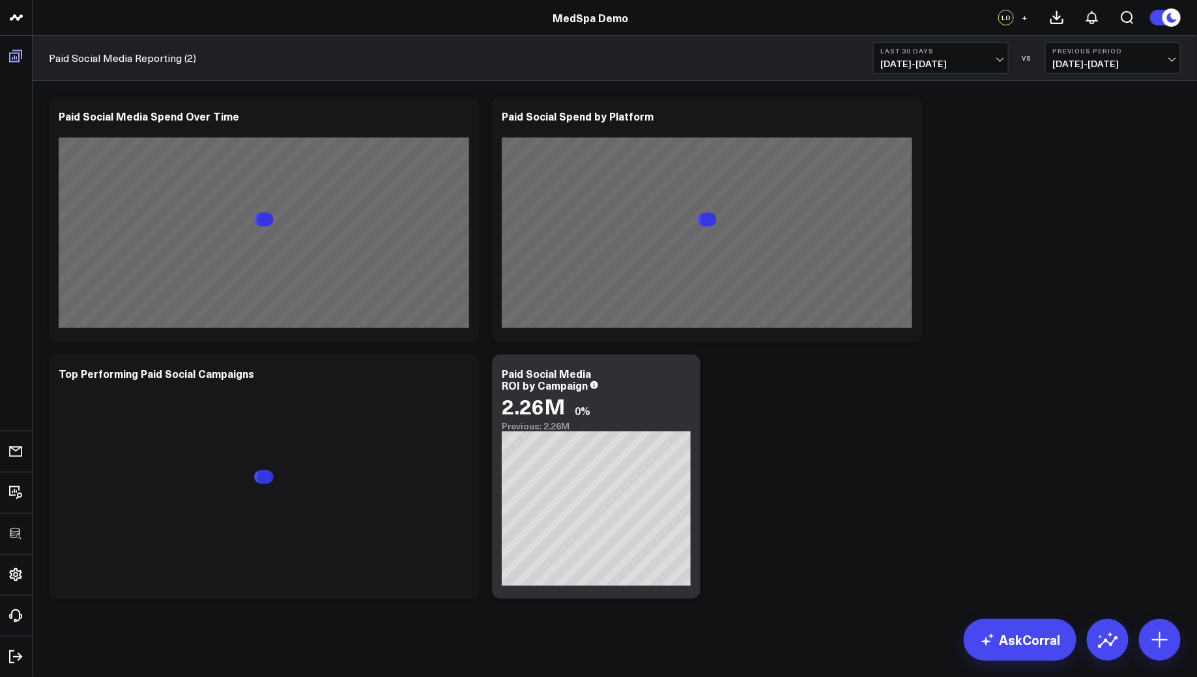
click at [18, 59] on icon at bounding box center [15, 56] width 13 height 12
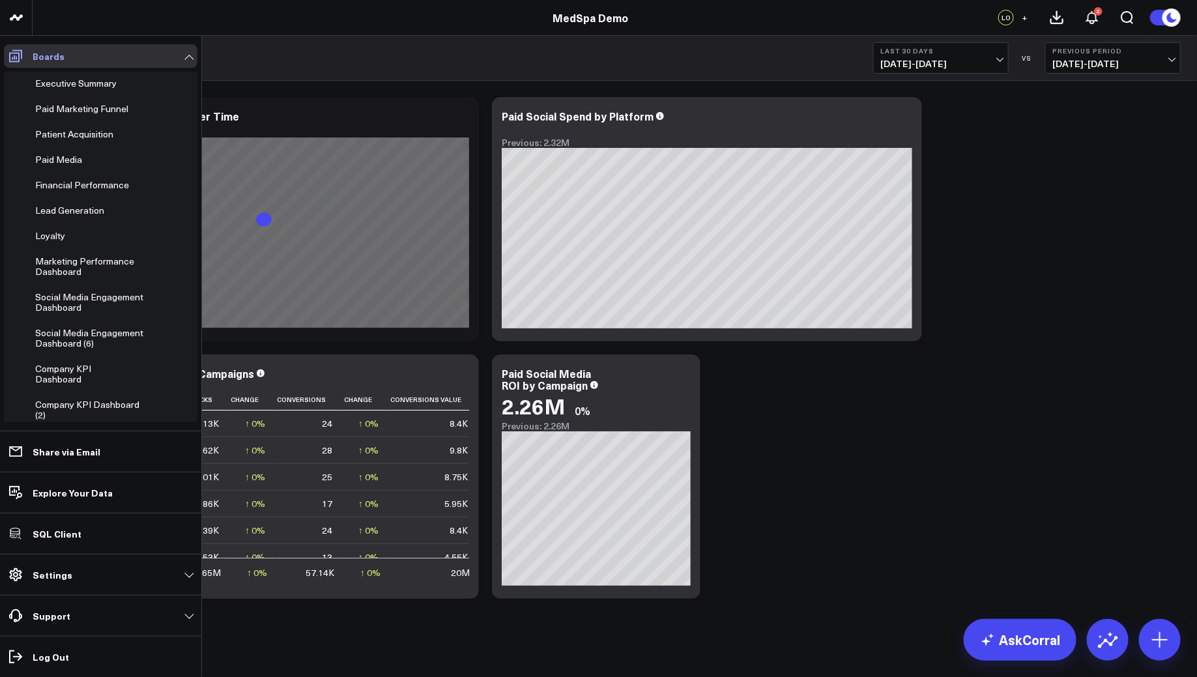
click at [16, 56] on icon at bounding box center [15, 56] width 13 height 12
click at [11, 58] on icon at bounding box center [16, 56] width 16 height 16
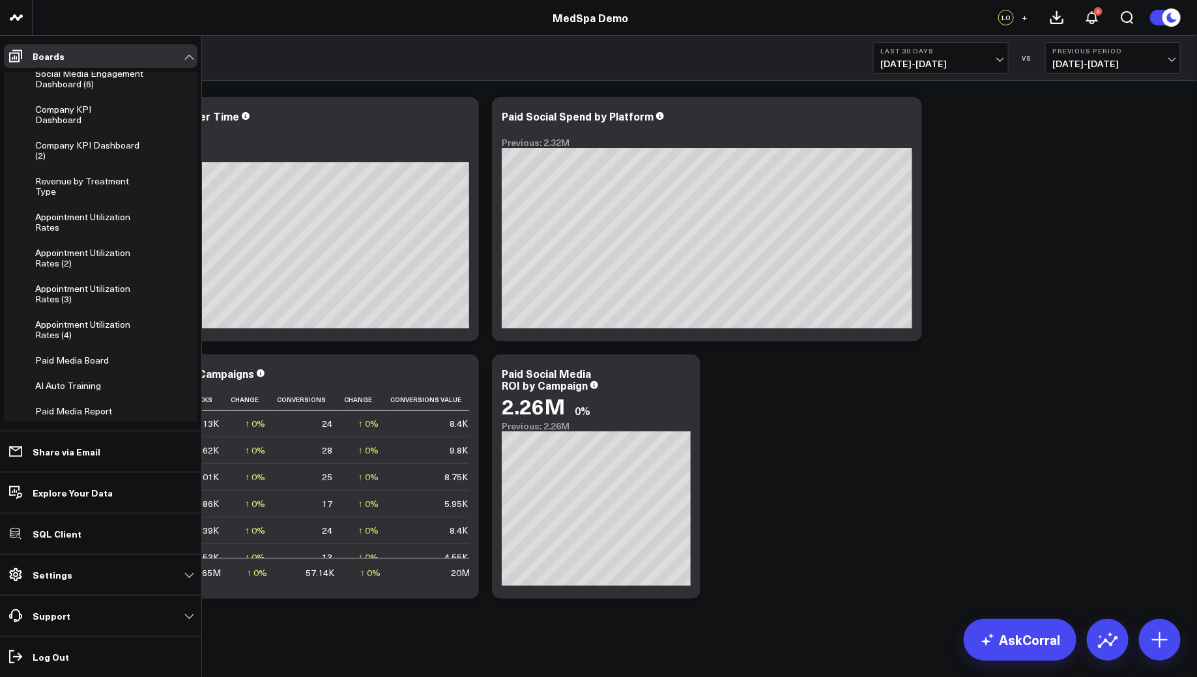
scroll to position [659, 0]
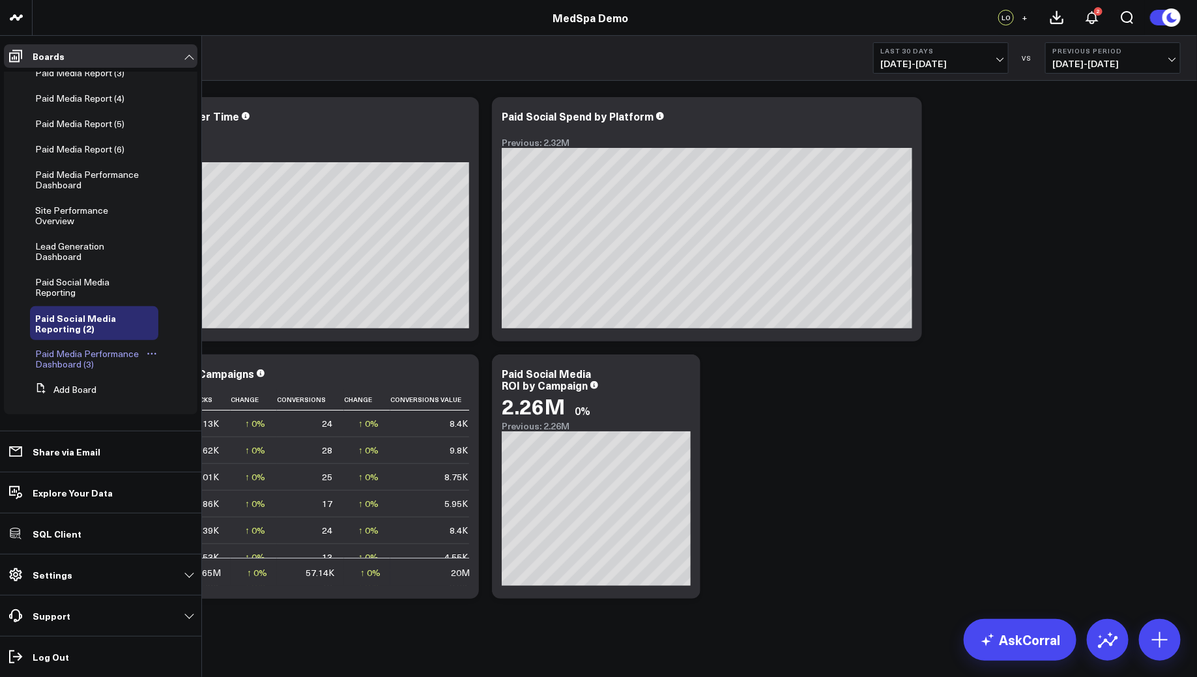
click at [83, 358] on span "Paid Media Performance Dashboard (3)" at bounding box center [87, 358] width 104 height 23
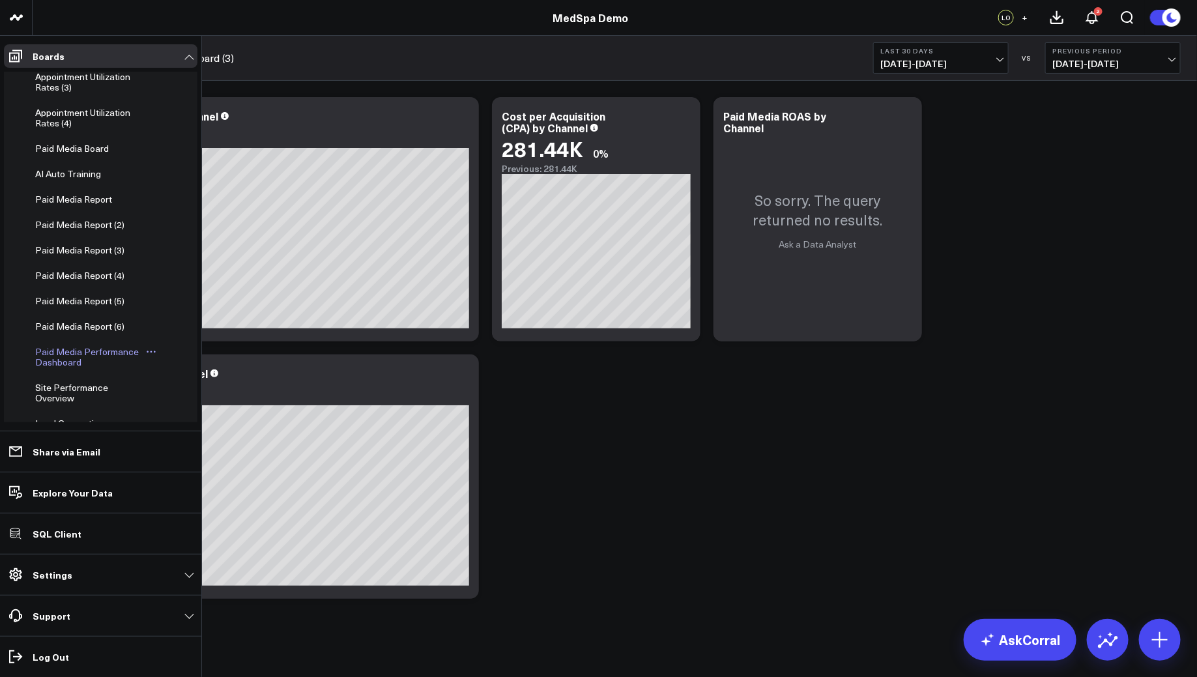
scroll to position [669, 0]
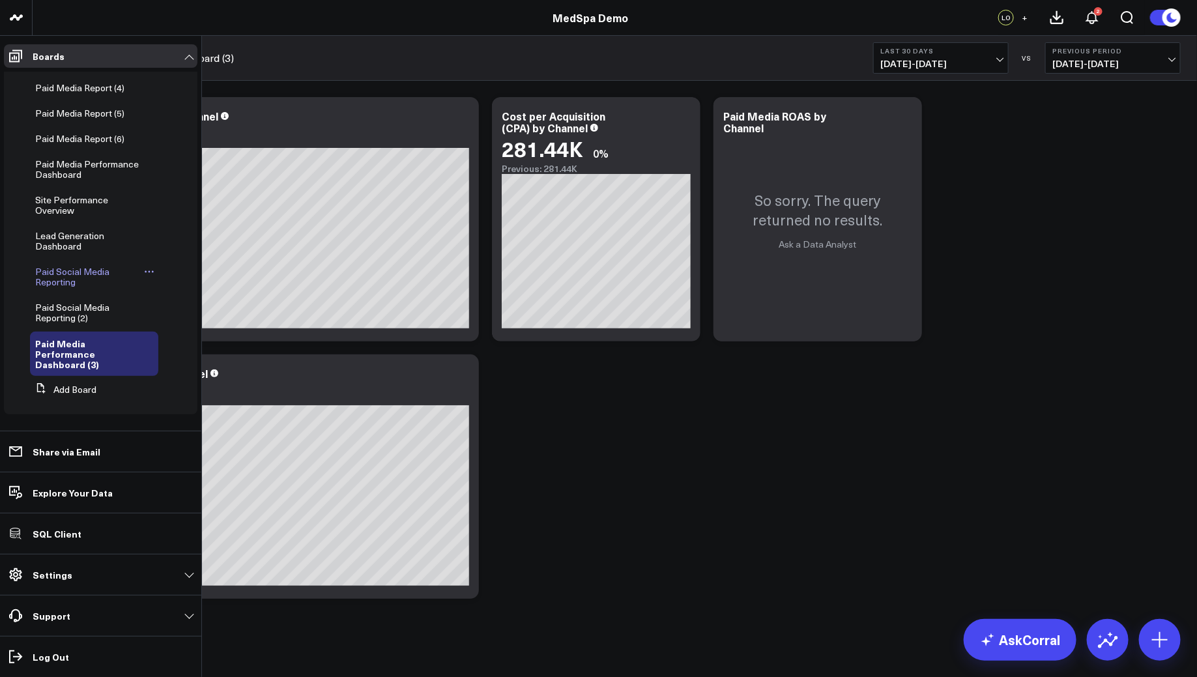
click at [74, 268] on span "Paid Social Media Reporting" at bounding box center [72, 276] width 74 height 23
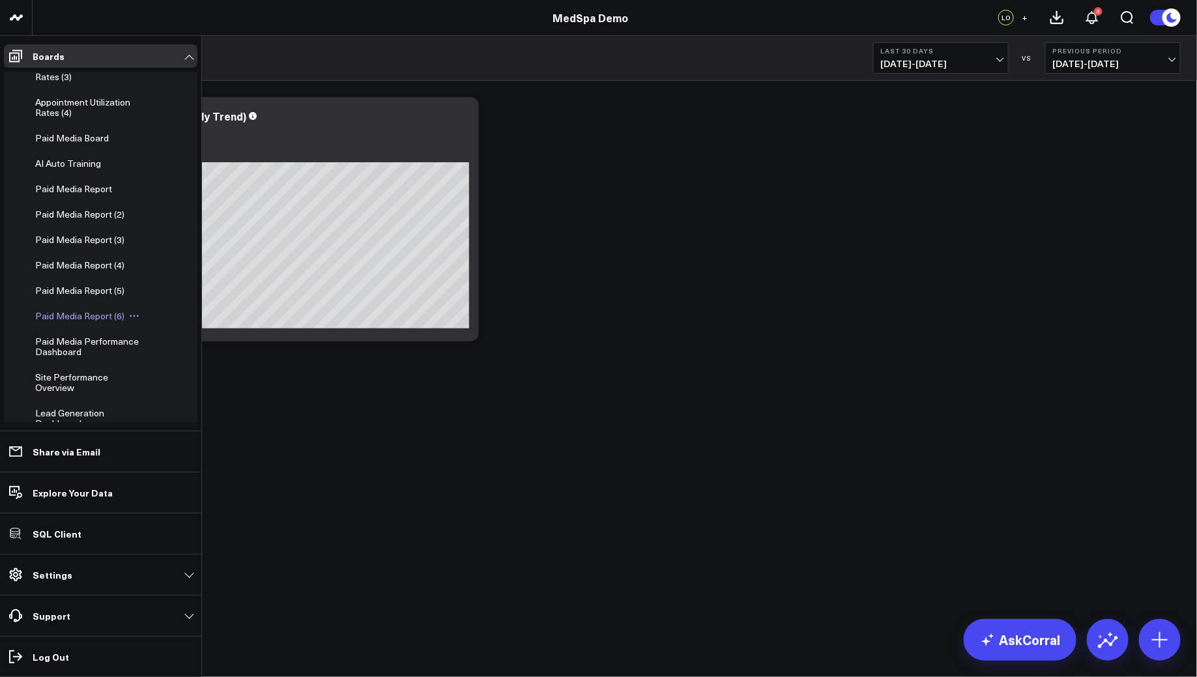
scroll to position [659, 0]
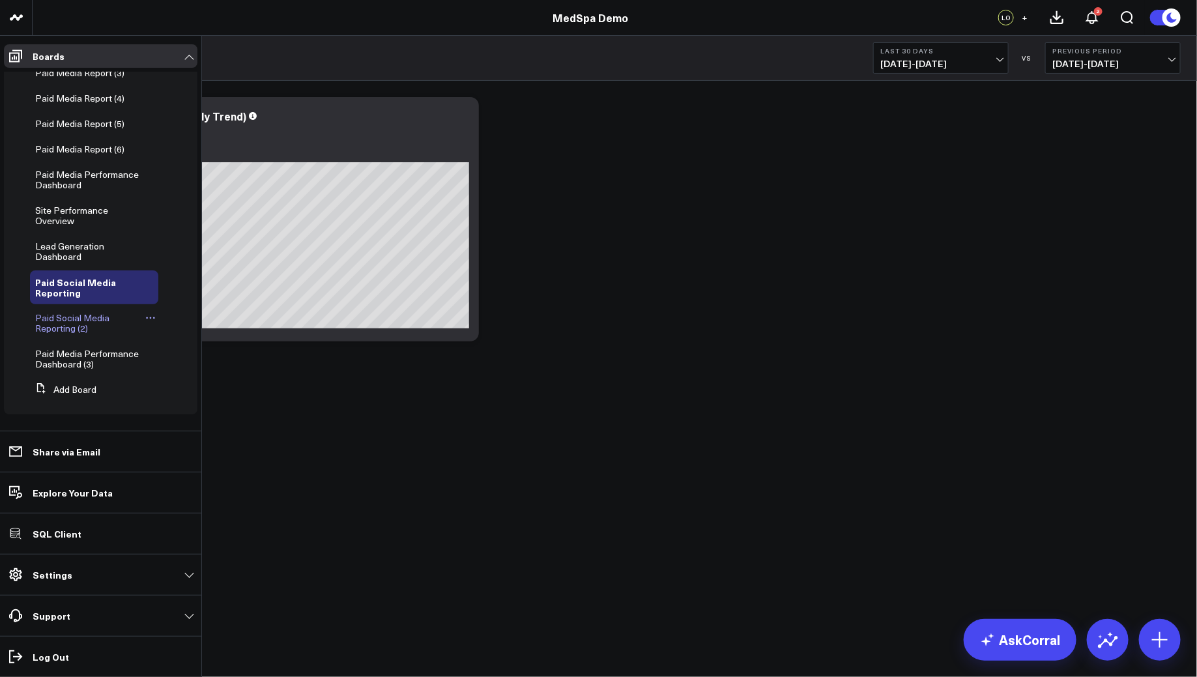
click at [74, 334] on div "Paid Social Media Reporting (2)" at bounding box center [94, 323] width 128 height 34
click span "Paid Social Media Reporting (2)"
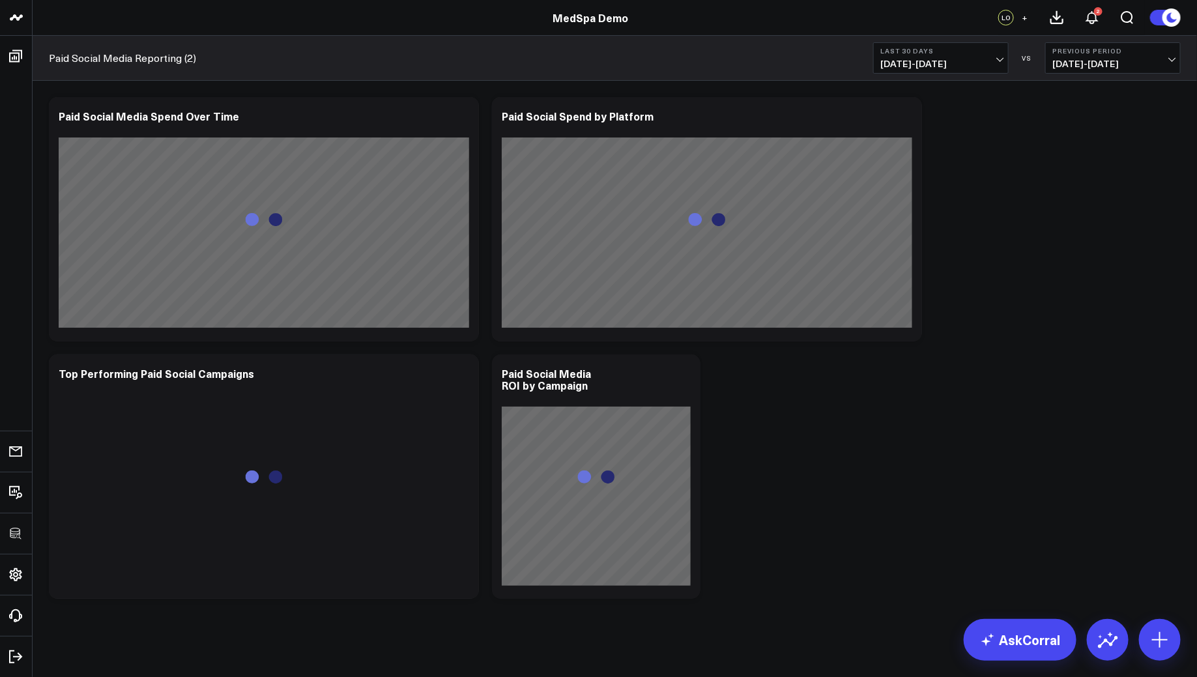
click div "Paid Social Media Reporting (2) Last 30 Days 08/26/25 - 09/24/25 VS Previous Pe…"
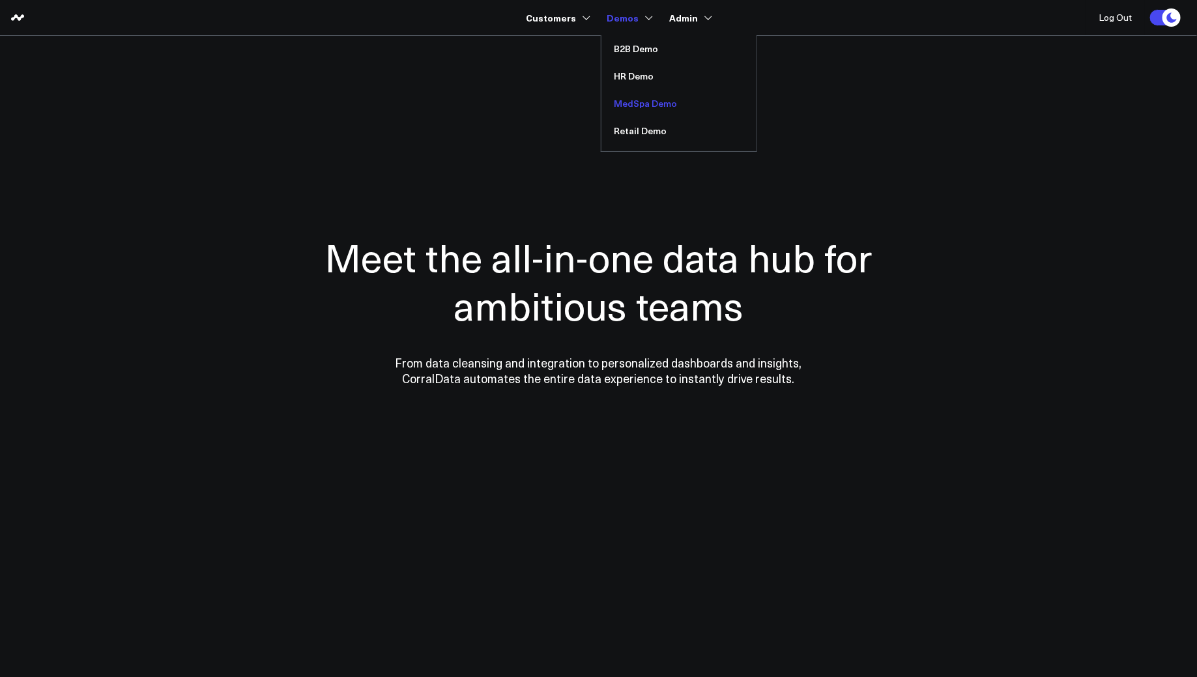
click at [614, 103] on link "MedSpa Demo" at bounding box center [678, 103] width 155 height 27
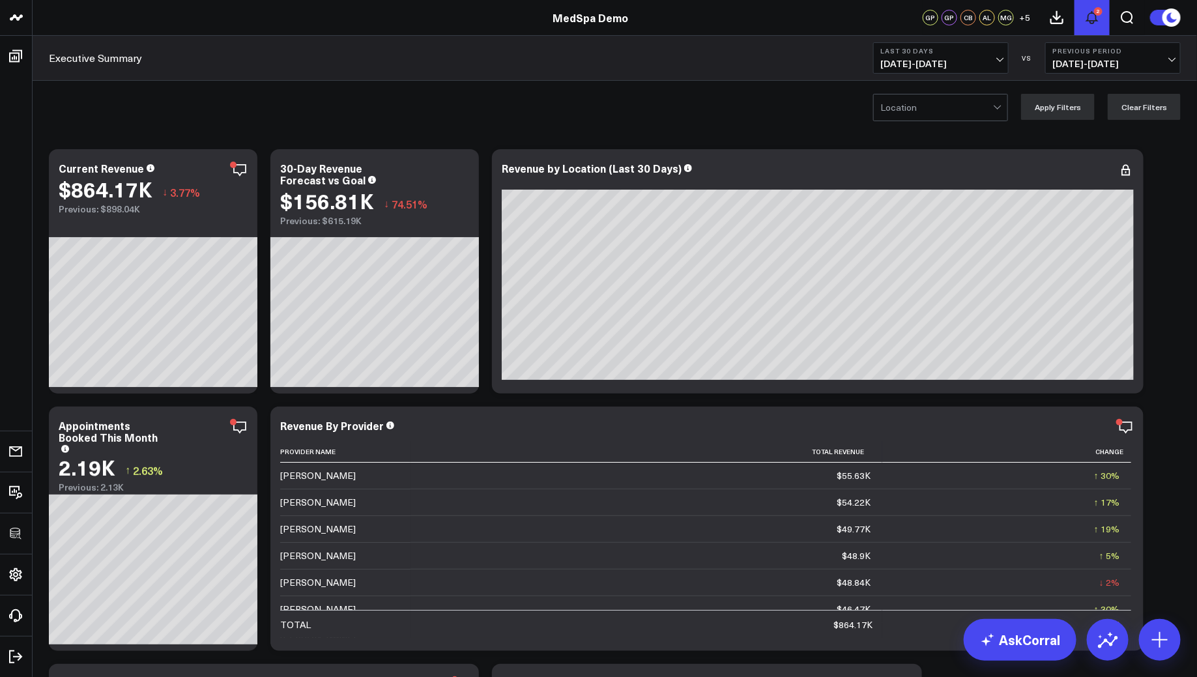
click at [1092, 25] on button "2" at bounding box center [1091, 17] width 35 height 35
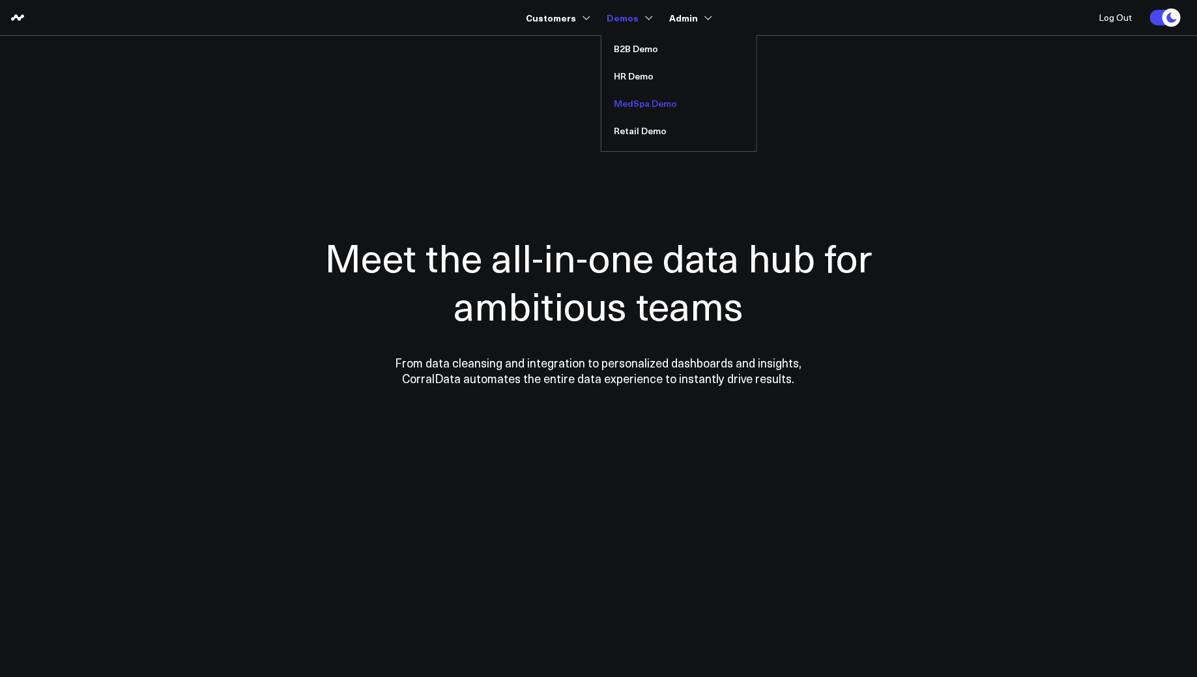
click at [625, 100] on link "MedSpa Demo" at bounding box center [678, 103] width 155 height 27
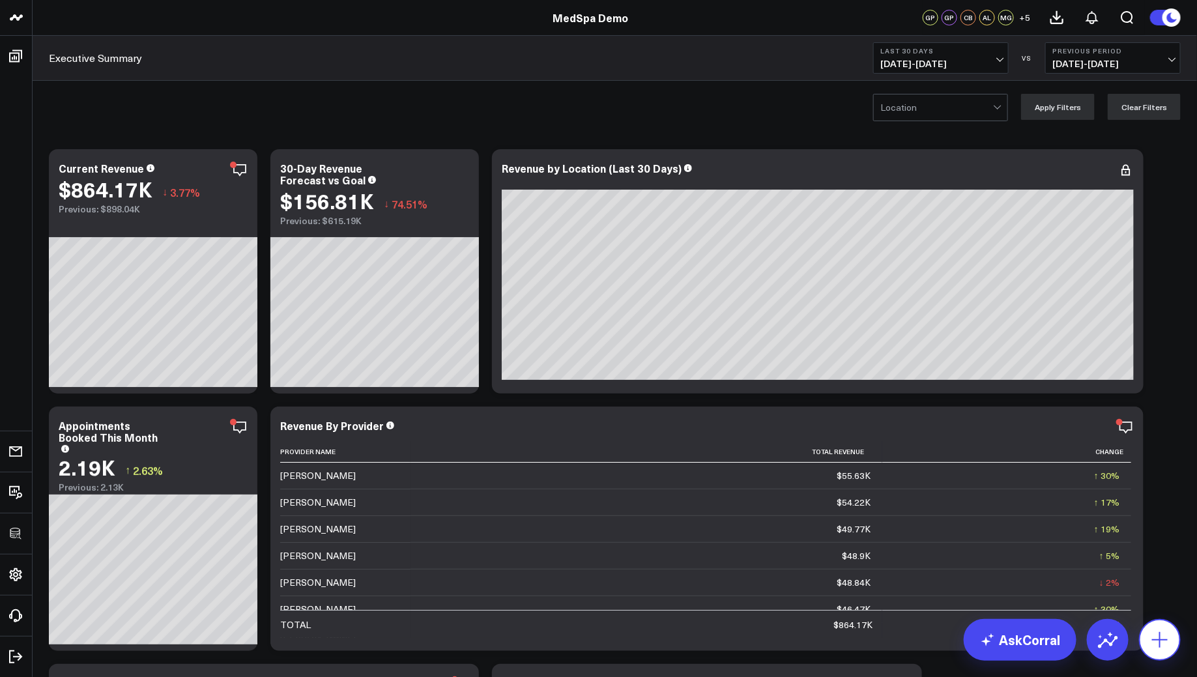
click at [1176, 645] on button at bounding box center [1160, 640] width 42 height 42
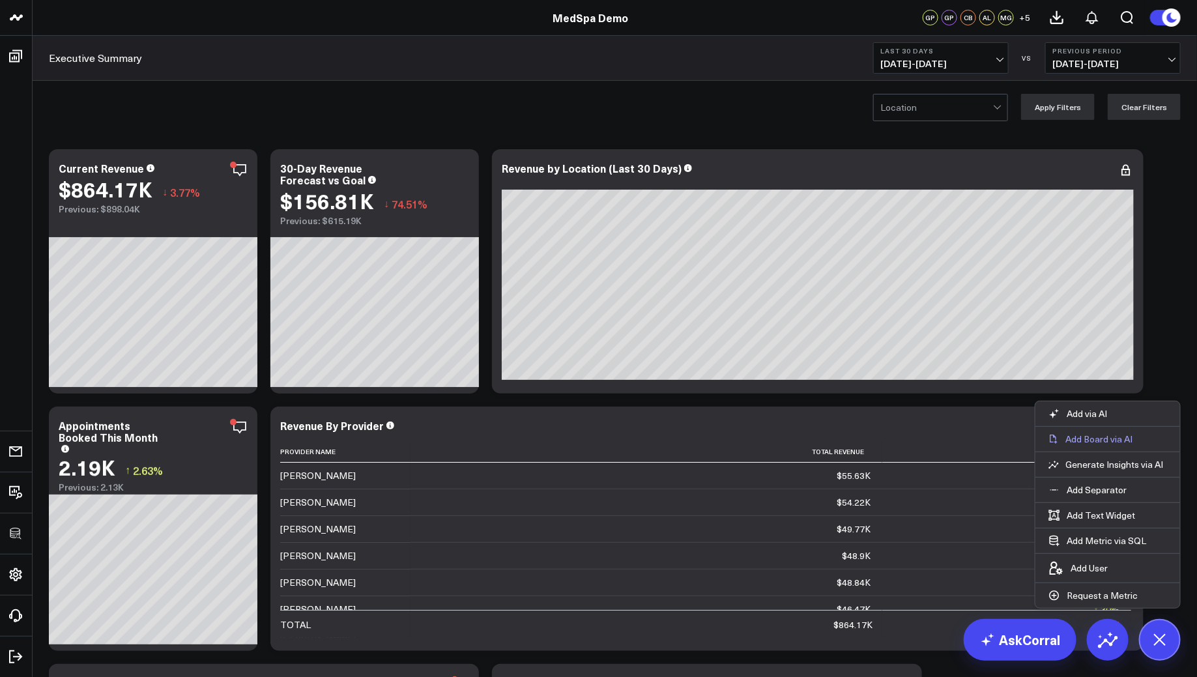
click at [1117, 442] on p "Add Board via AI" at bounding box center [1098, 439] width 67 height 12
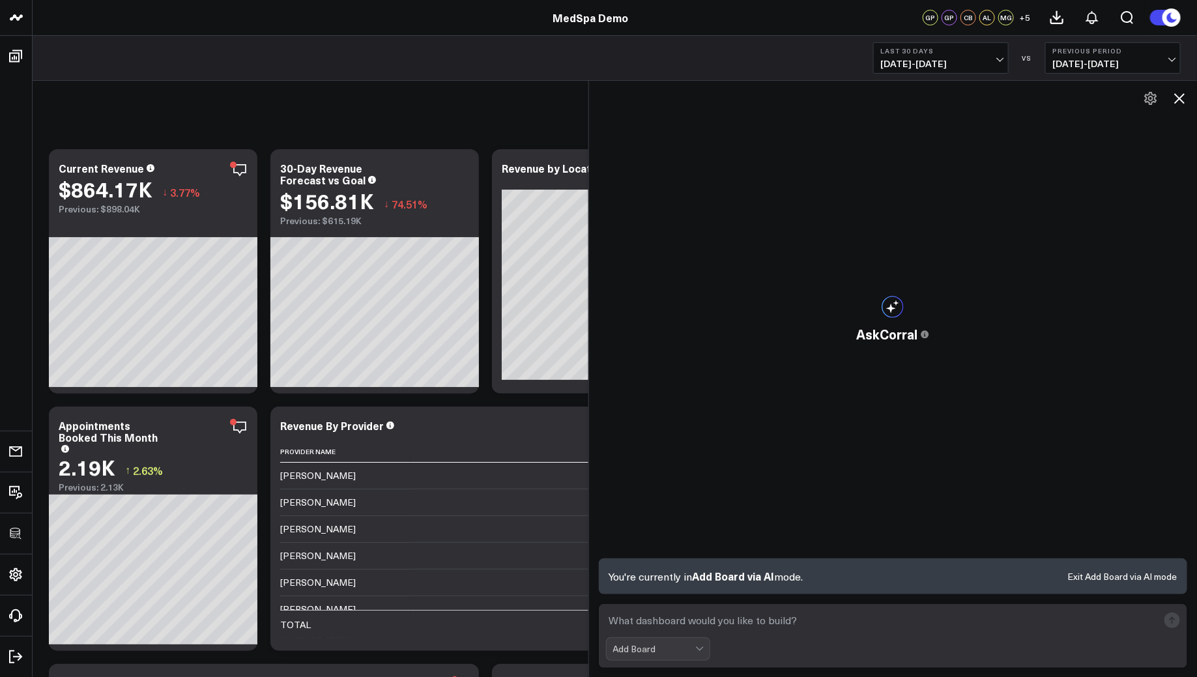
click at [675, 625] on textarea at bounding box center [882, 619] width 552 height 23
type textarea "build me a paid media performance dashboard"
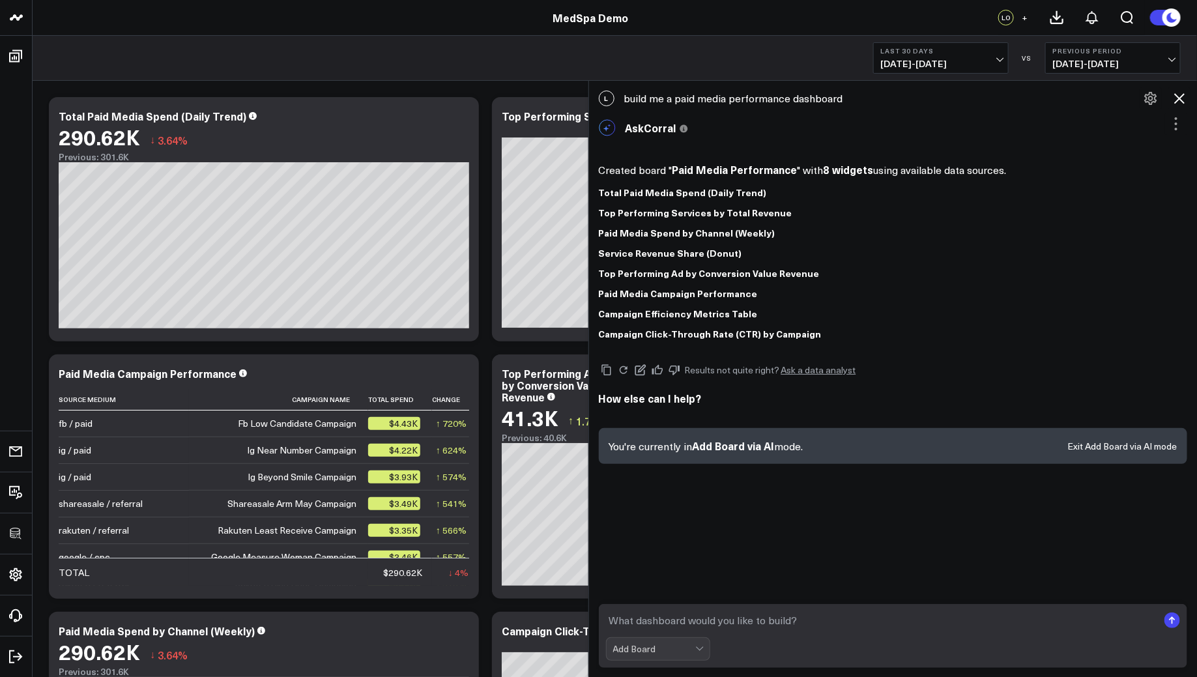
click at [1182, 98] on icon at bounding box center [1179, 99] width 16 height 16
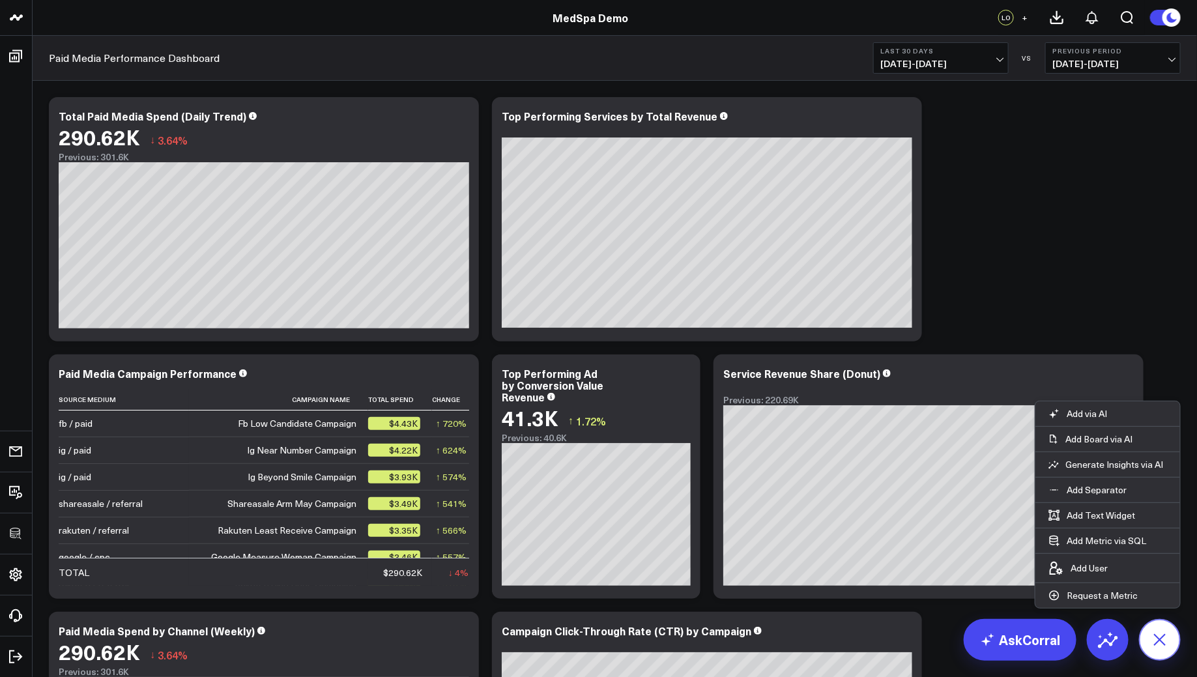
click at [1165, 657] on button at bounding box center [1160, 640] width 42 height 42
